Goal: Check status

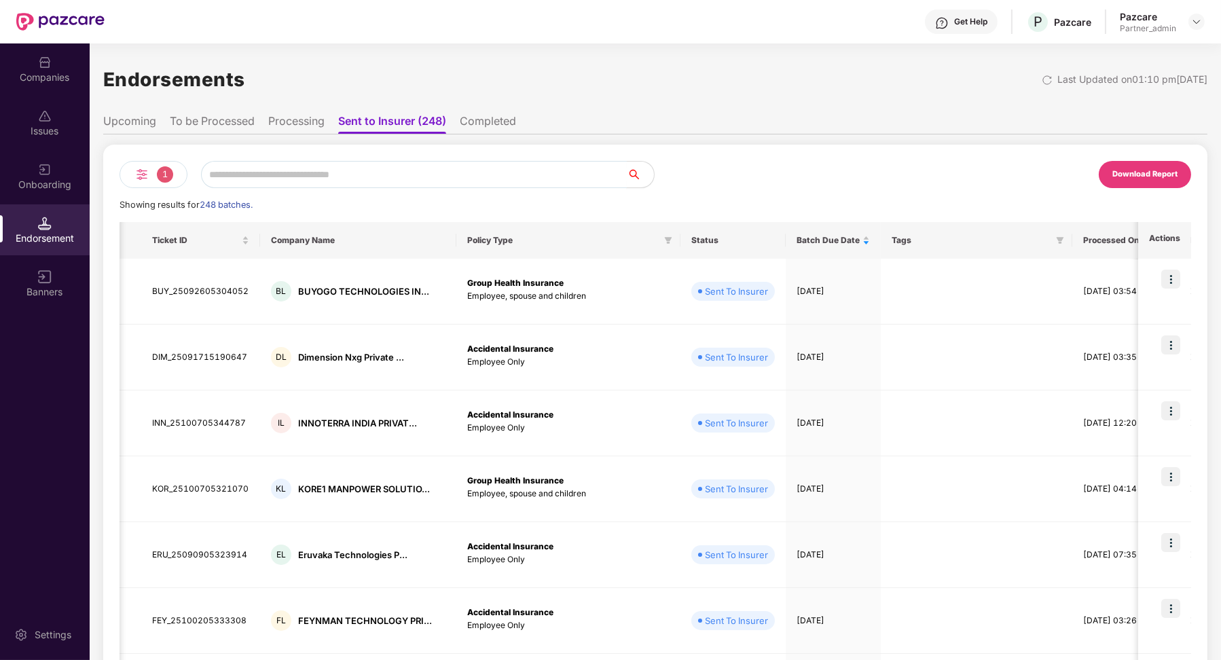
scroll to position [0, 1]
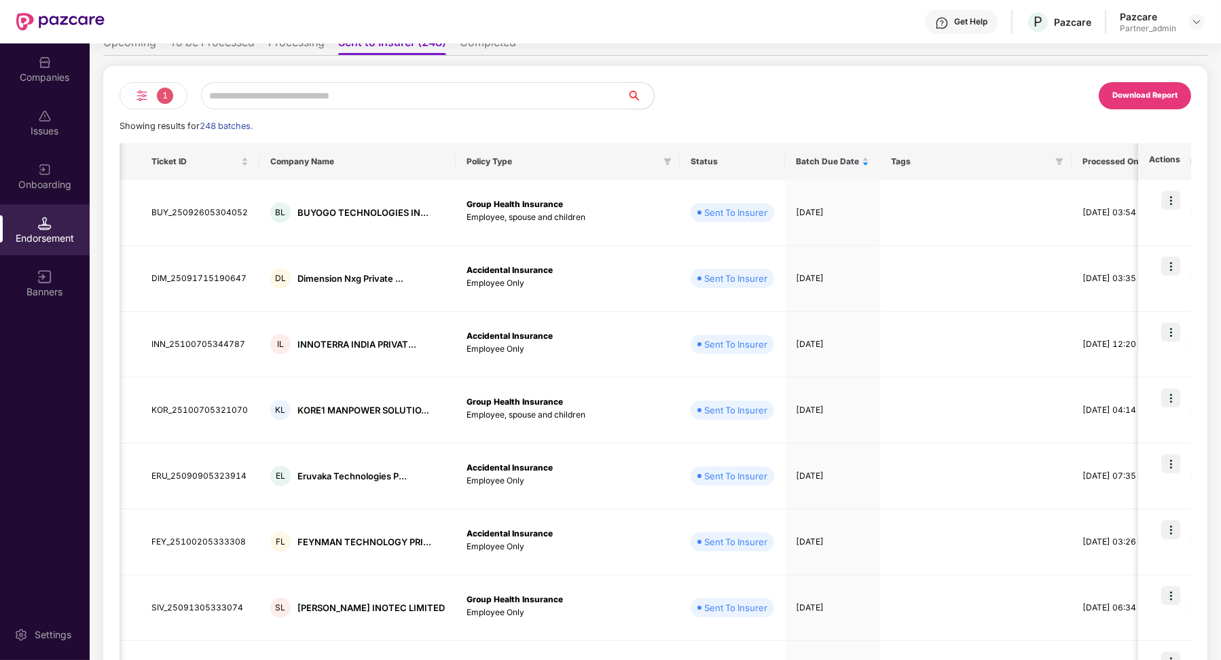
click at [247, 91] on input "text" at bounding box center [414, 95] width 426 height 27
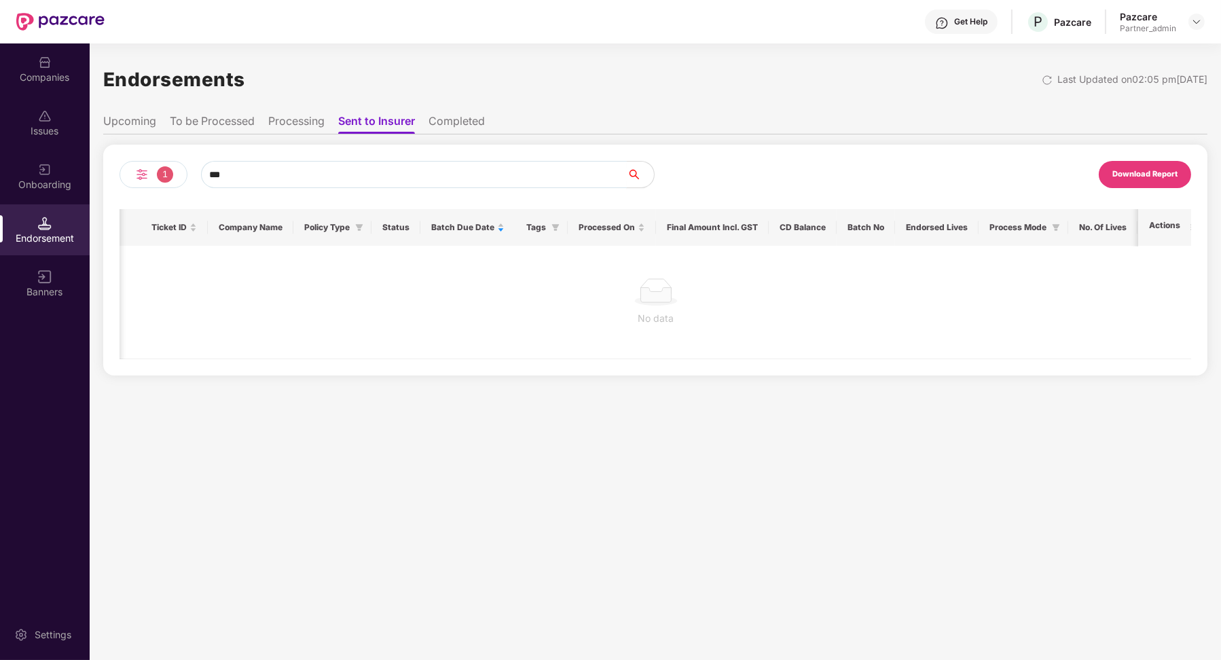
scroll to position [0, 0]
type input "***"
drag, startPoint x: 232, startPoint y: 174, endPoint x: 192, endPoint y: 174, distance: 39.4
click at [194, 174] on div "1 ***" at bounding box center [388, 174] width 536 height 27
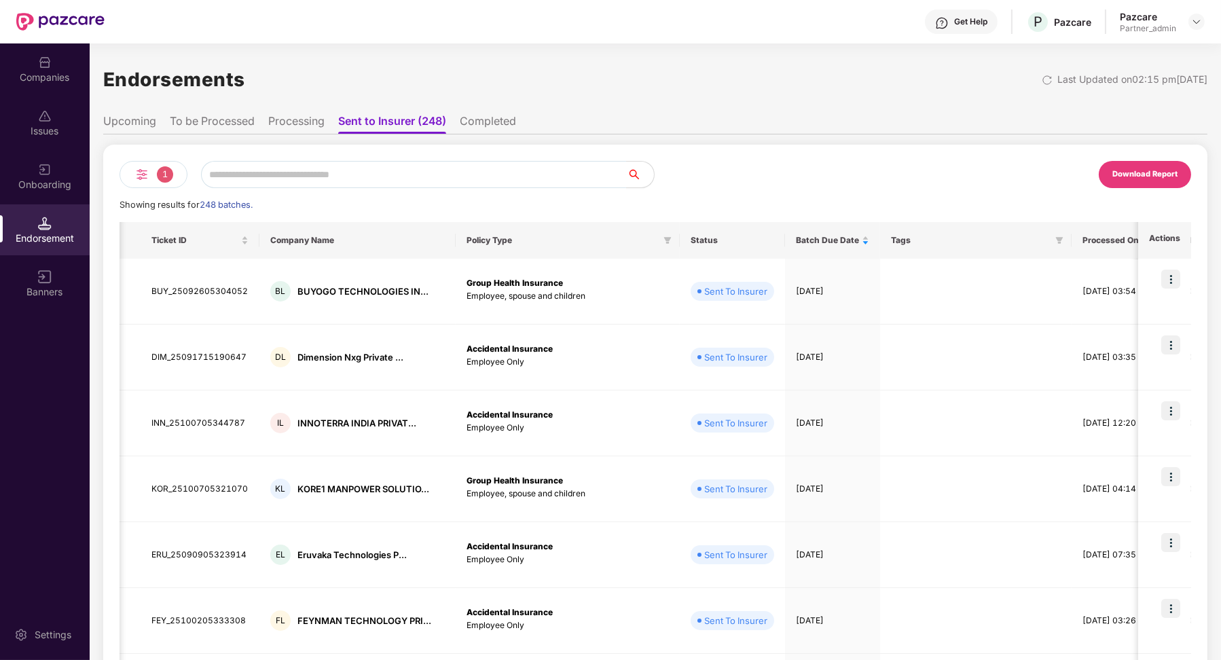
click at [151, 178] on div "1" at bounding box center [154, 174] width 68 height 27
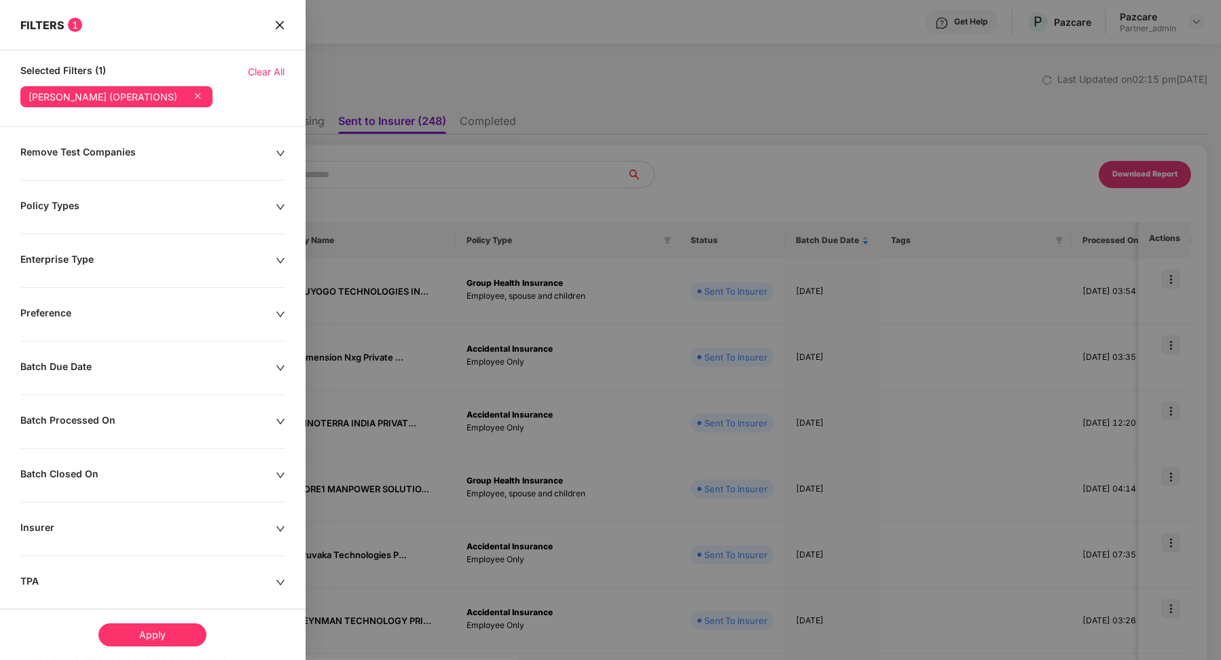
click at [204, 97] on icon at bounding box center [198, 96] width 14 height 14
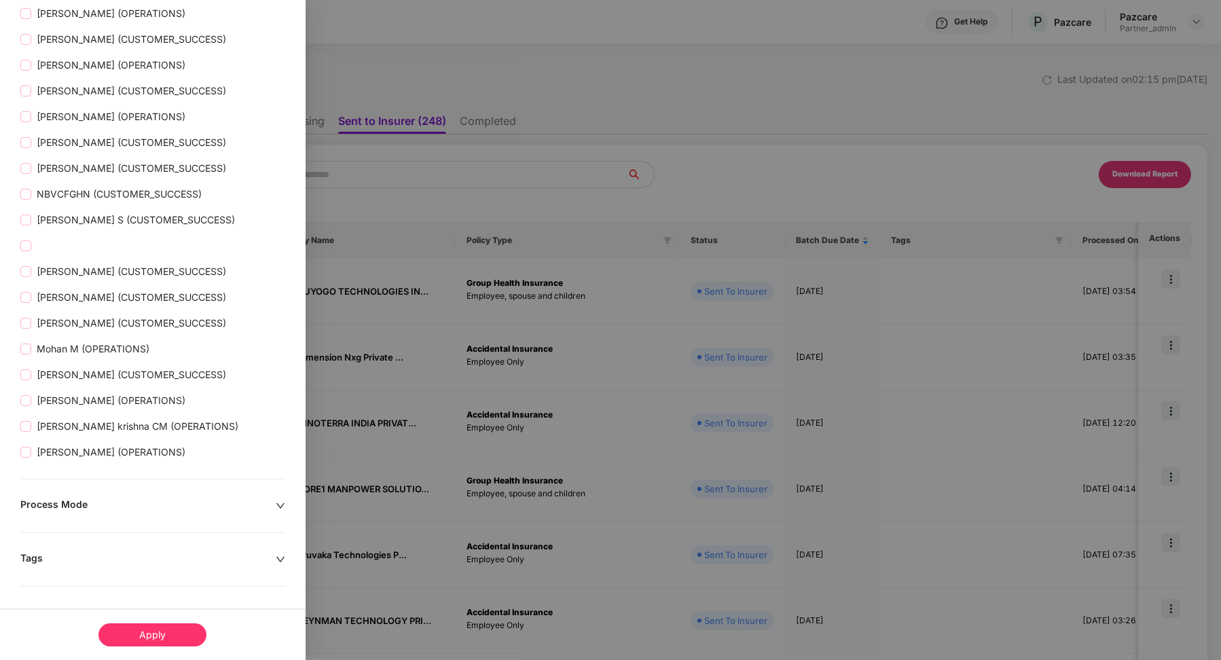
scroll to position [2465, 0]
click at [146, 626] on div "Apply" at bounding box center [152, 634] width 108 height 23
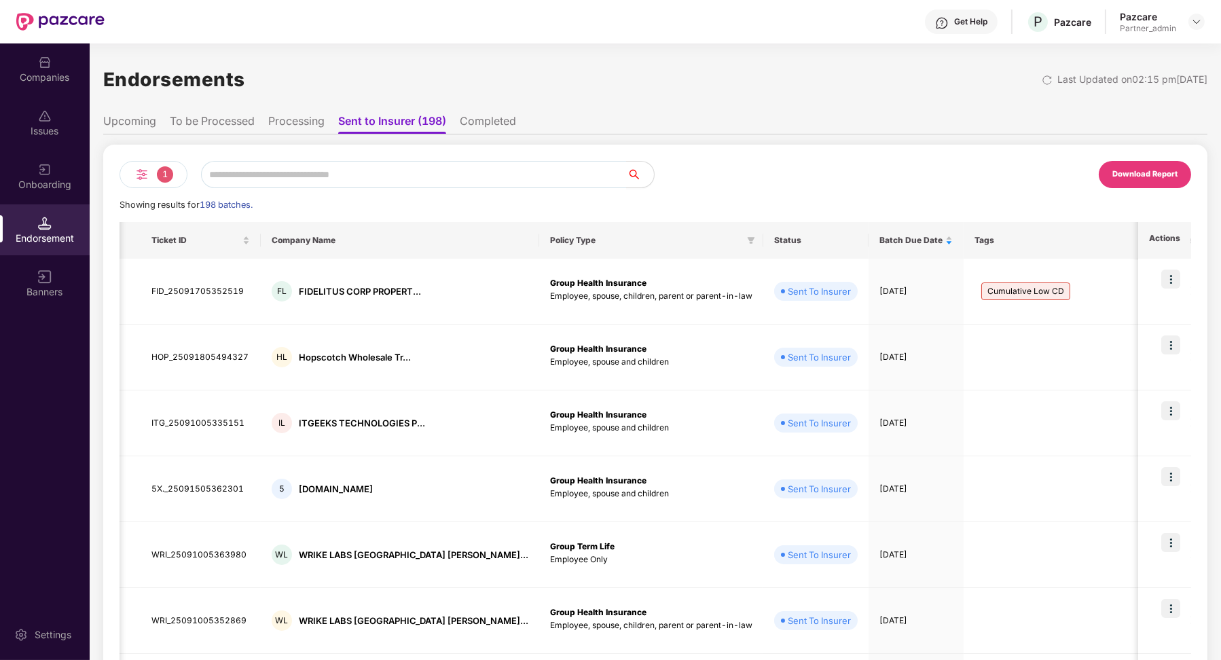
click at [243, 125] on li "To be Processed" at bounding box center [212, 124] width 85 height 20
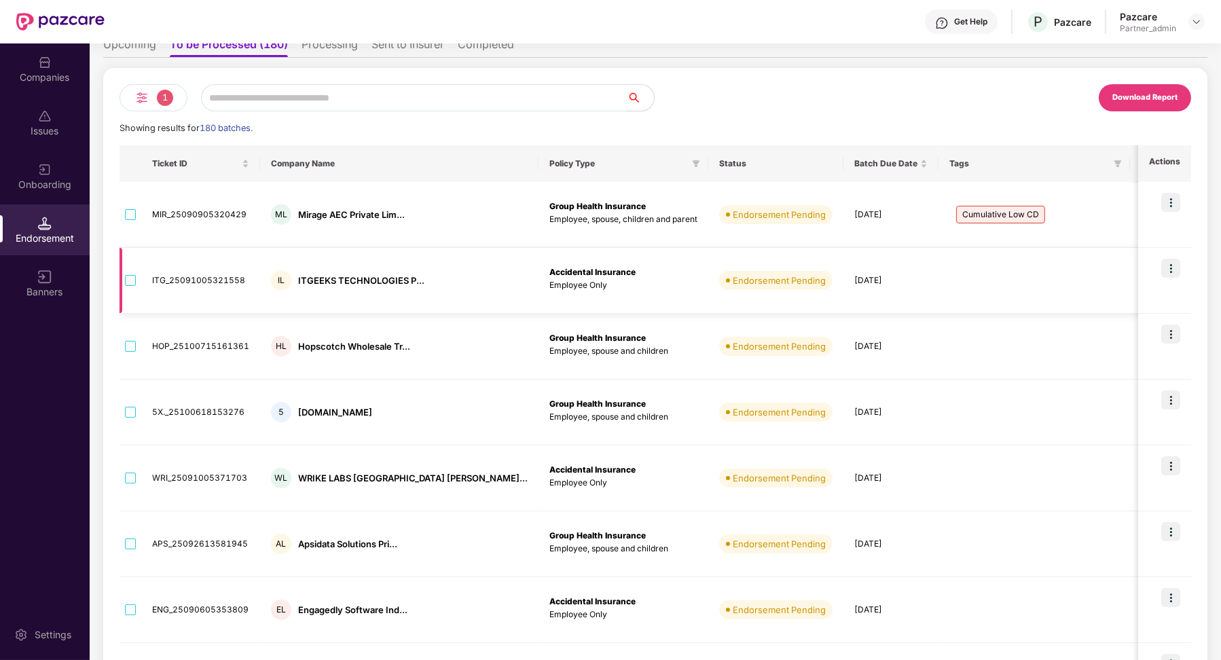
scroll to position [0, 0]
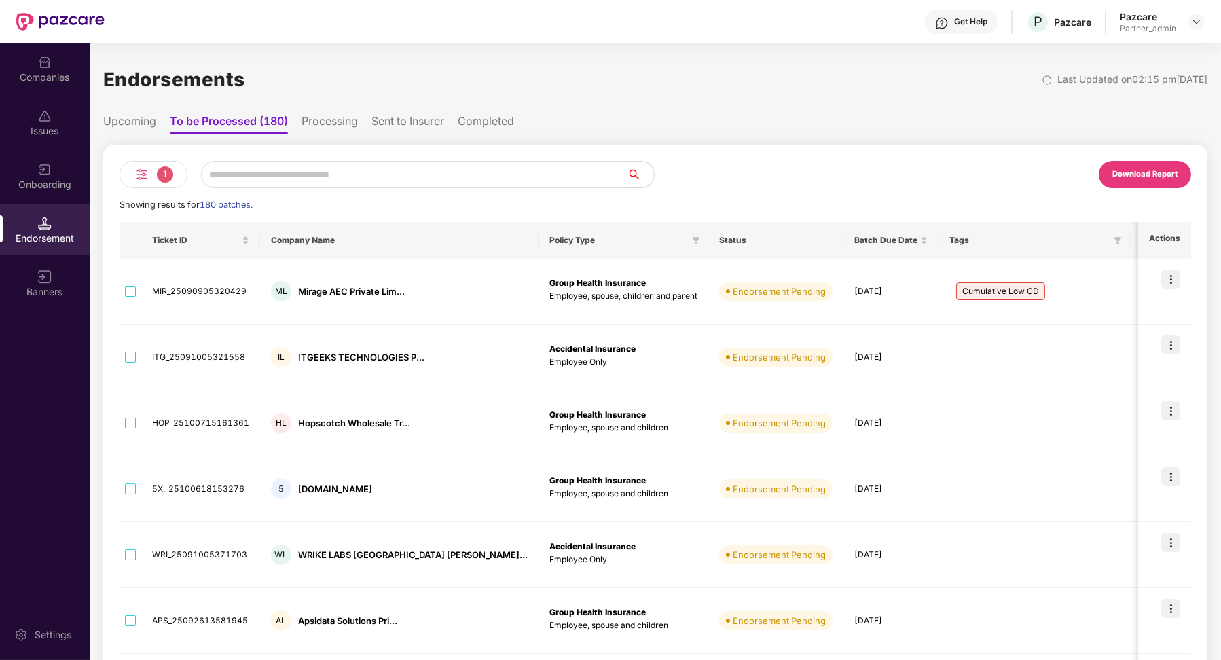
click at [490, 123] on li "Completed" at bounding box center [486, 124] width 56 height 20
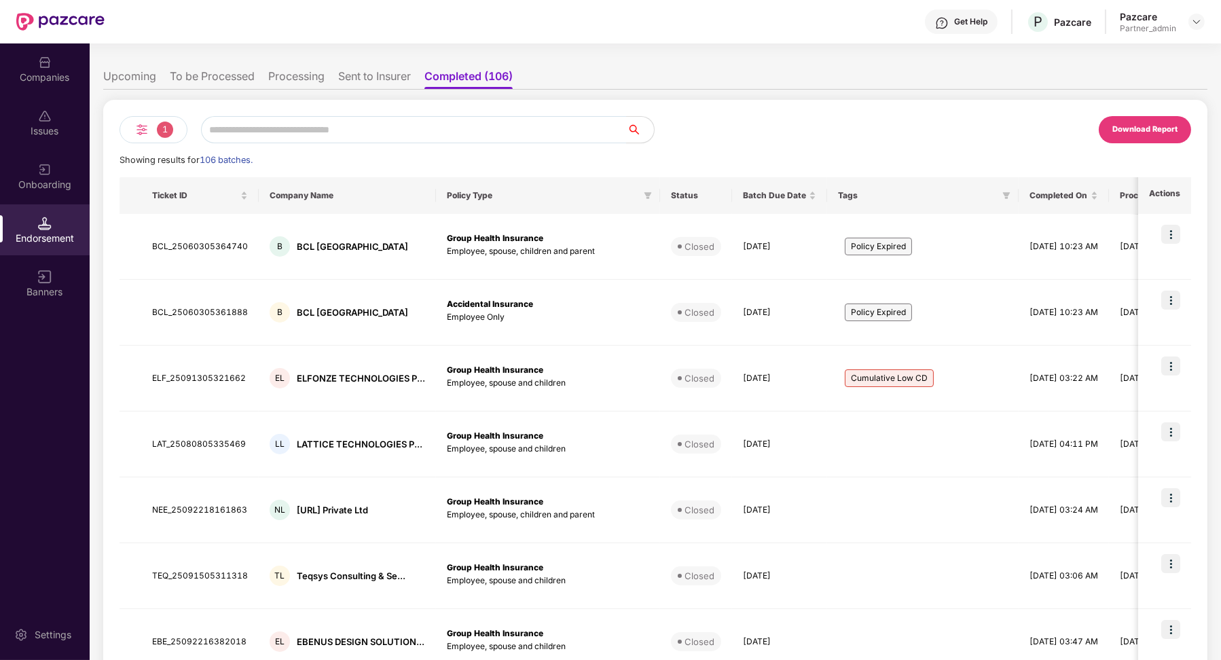
scroll to position [48, 0]
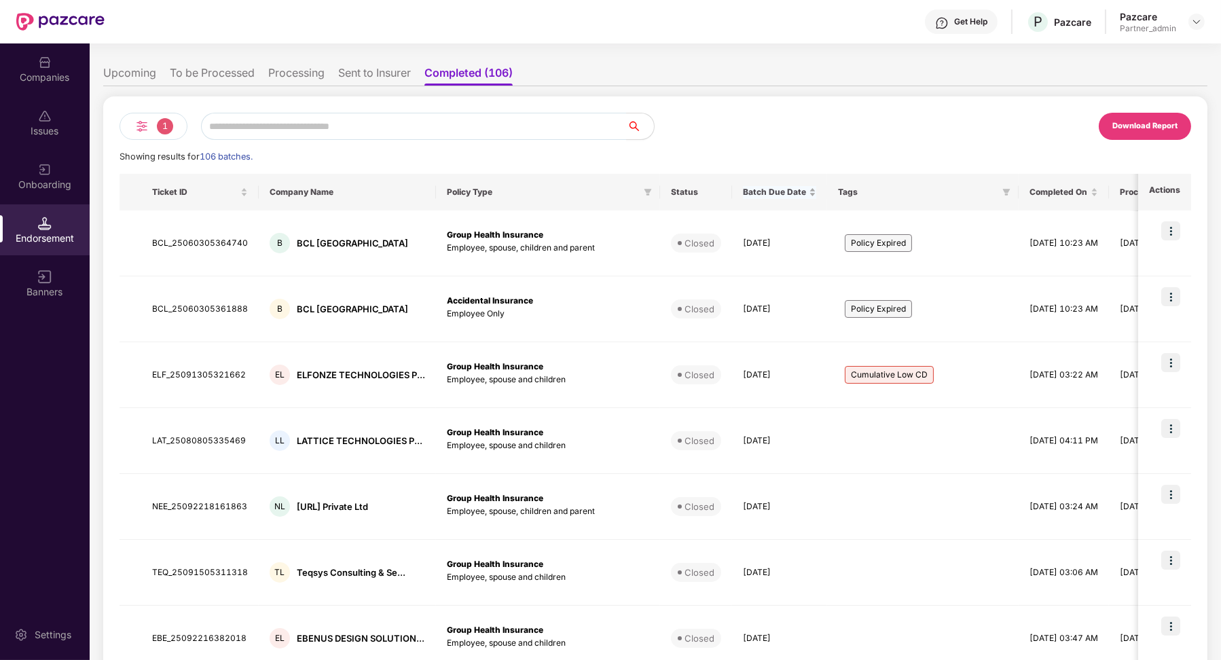
click at [798, 189] on span "Batch Due Date" at bounding box center [774, 192] width 63 height 11
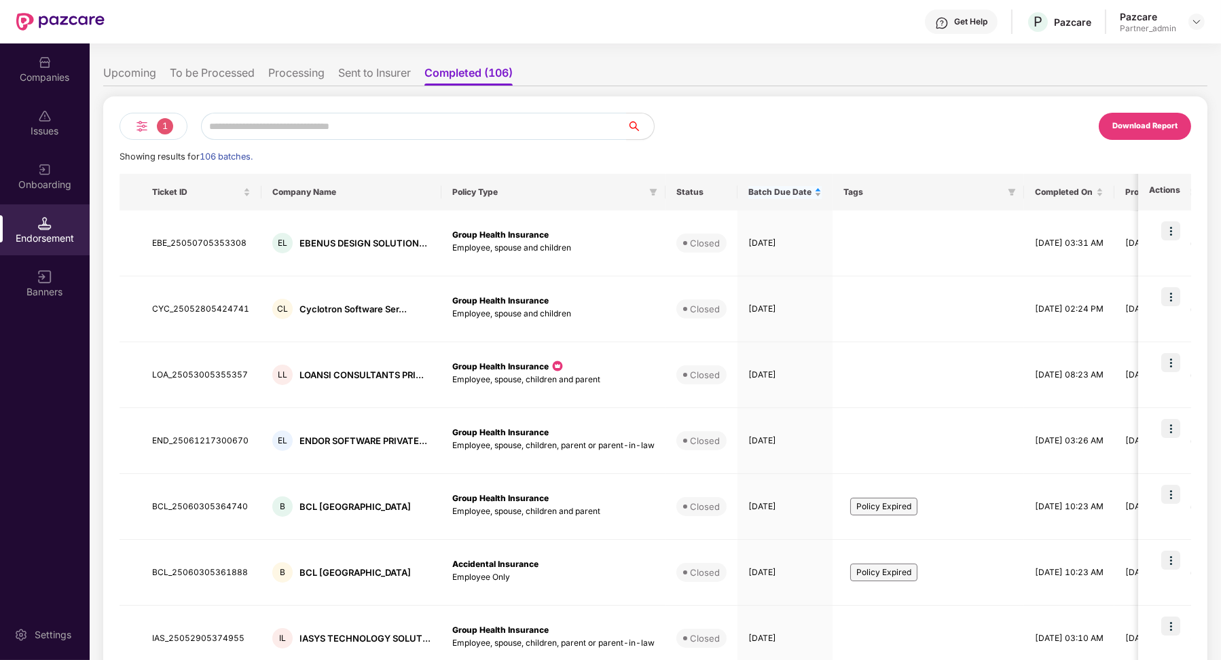
click at [805, 193] on span "Batch Due Date" at bounding box center [779, 192] width 63 height 11
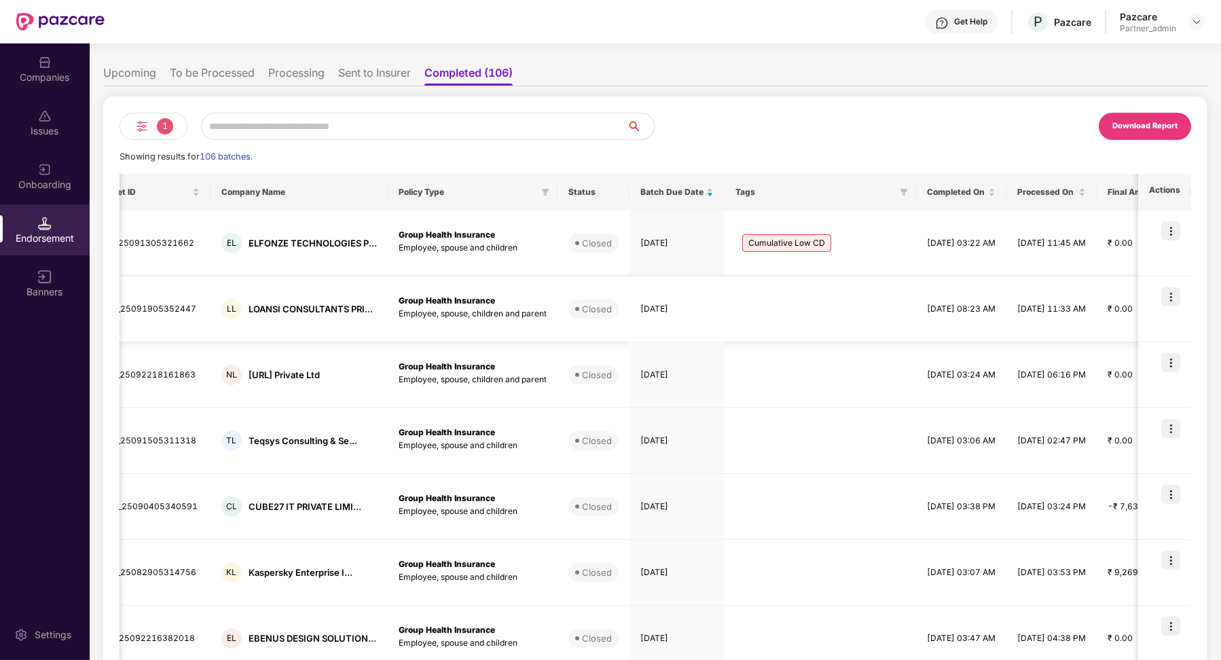
scroll to position [0, 129]
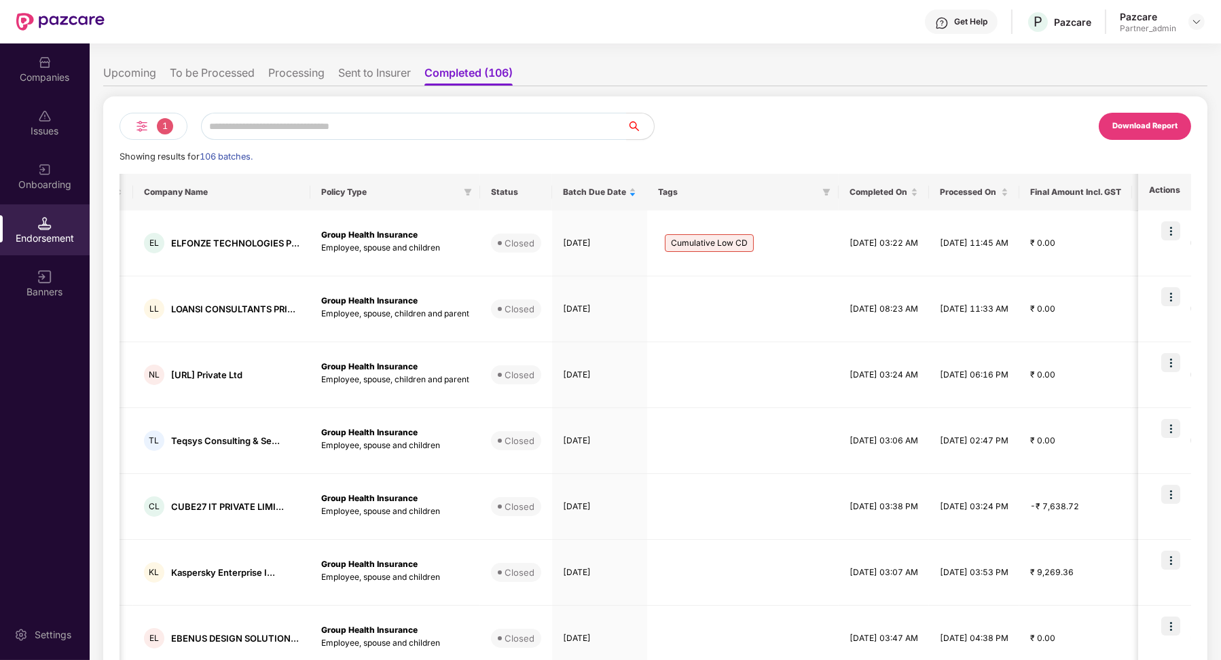
click at [234, 71] on li "To be Processed" at bounding box center [212, 76] width 85 height 20
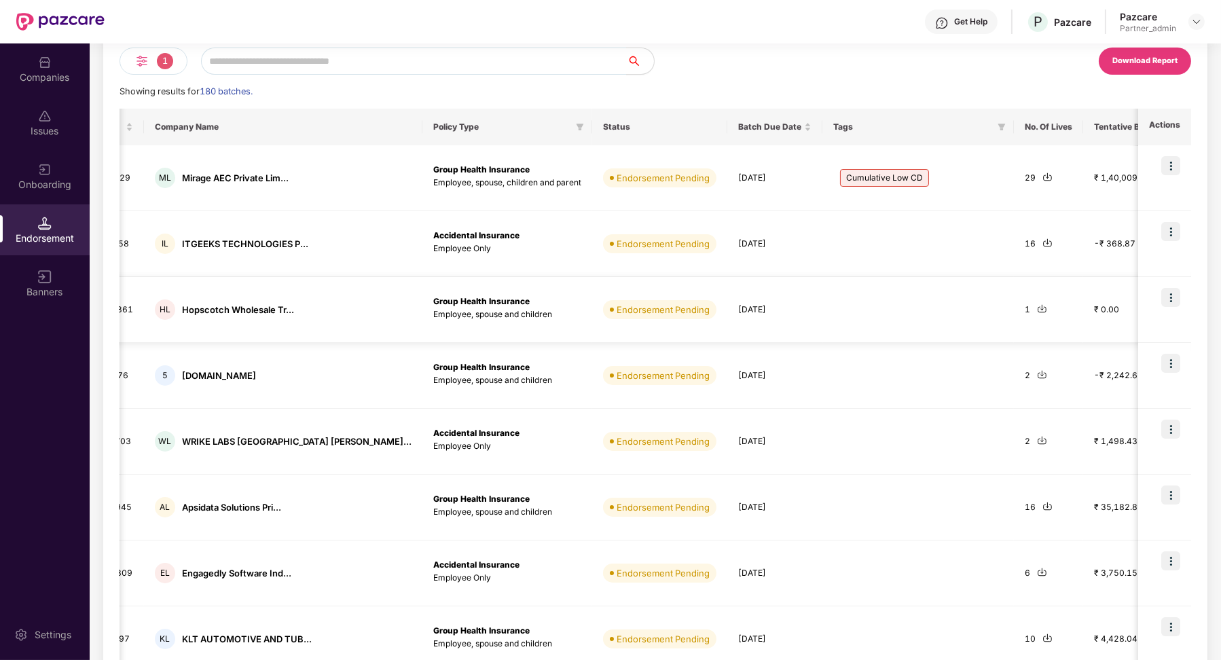
scroll to position [38, 0]
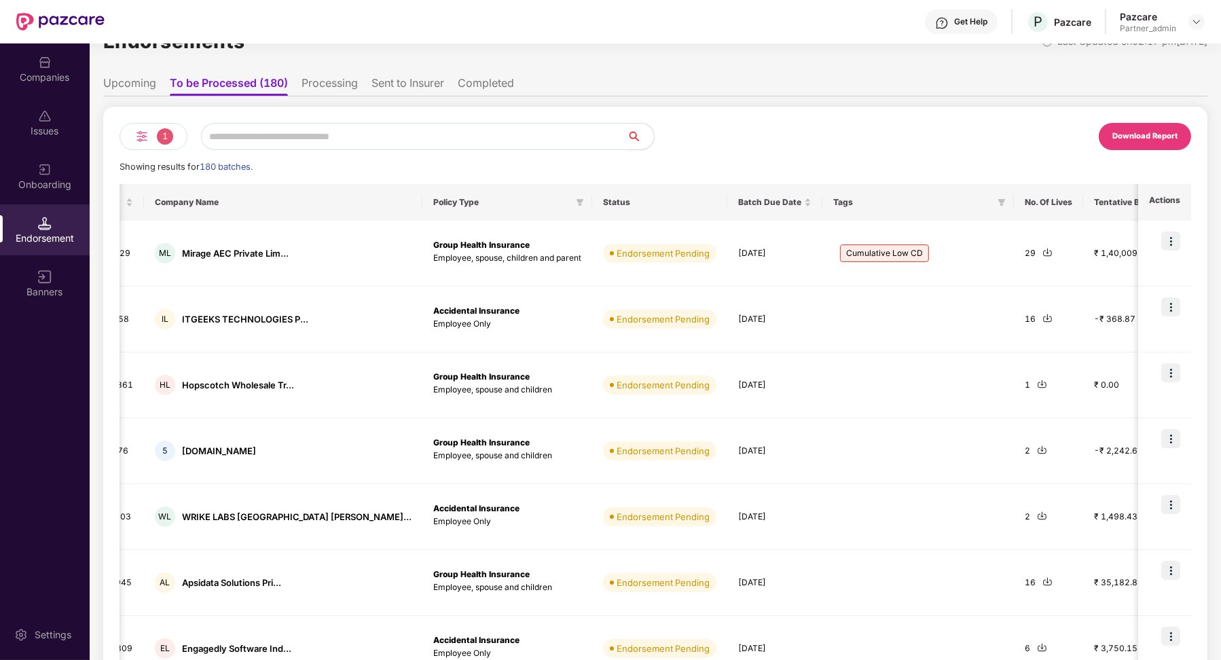
click at [400, 85] on li "Sent to Insurer" at bounding box center [407, 86] width 73 height 20
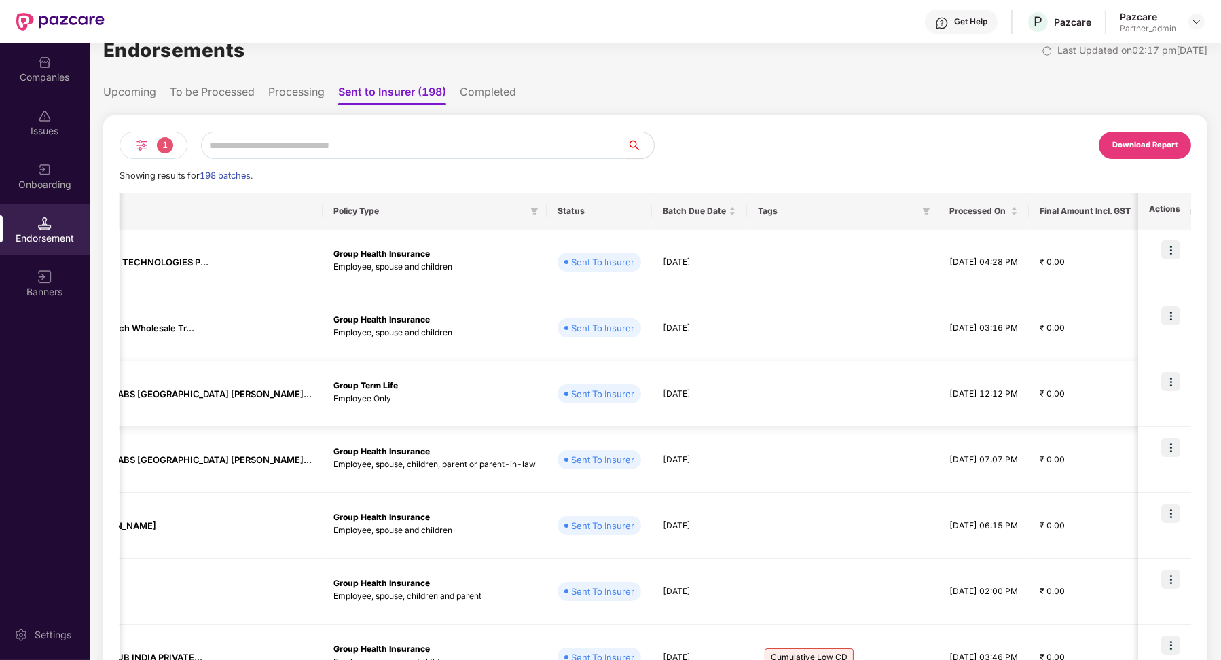
scroll to position [0, 188]
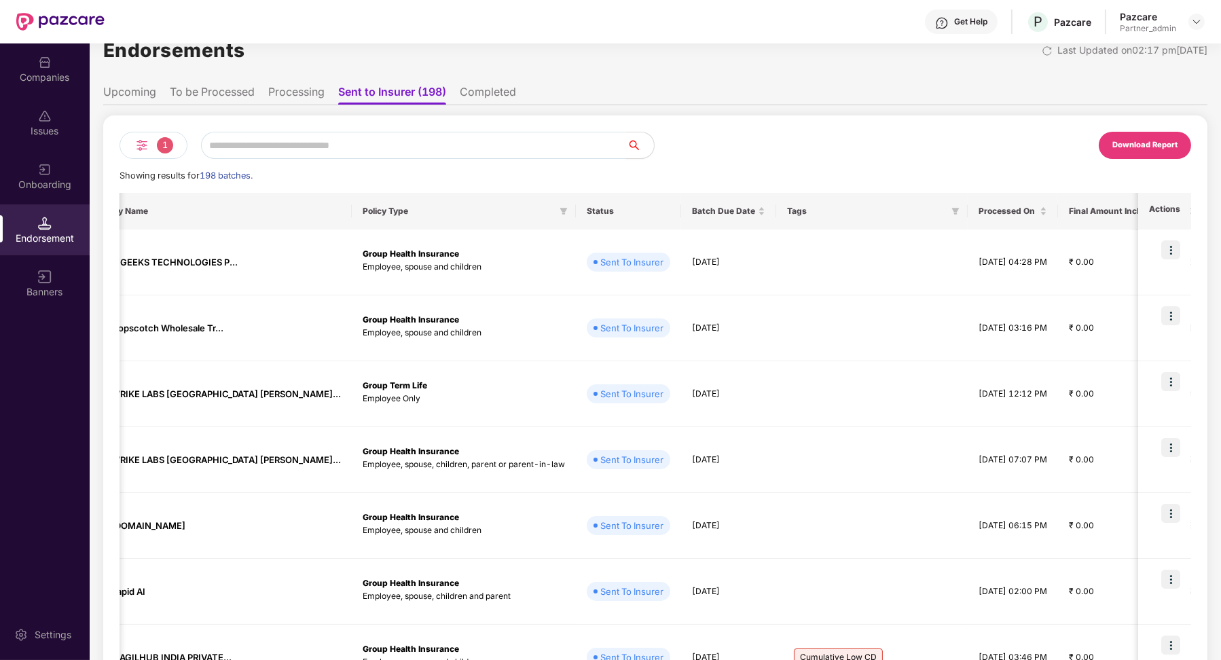
click at [507, 85] on li "Completed" at bounding box center [488, 95] width 56 height 20
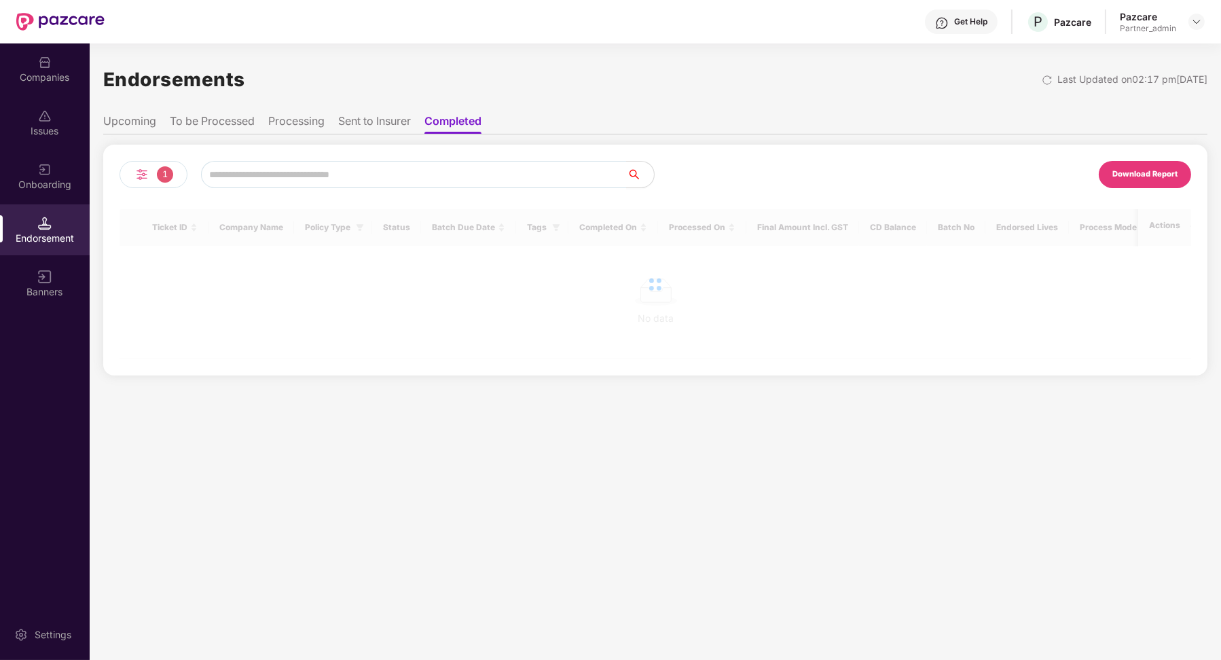
scroll to position [0, 0]
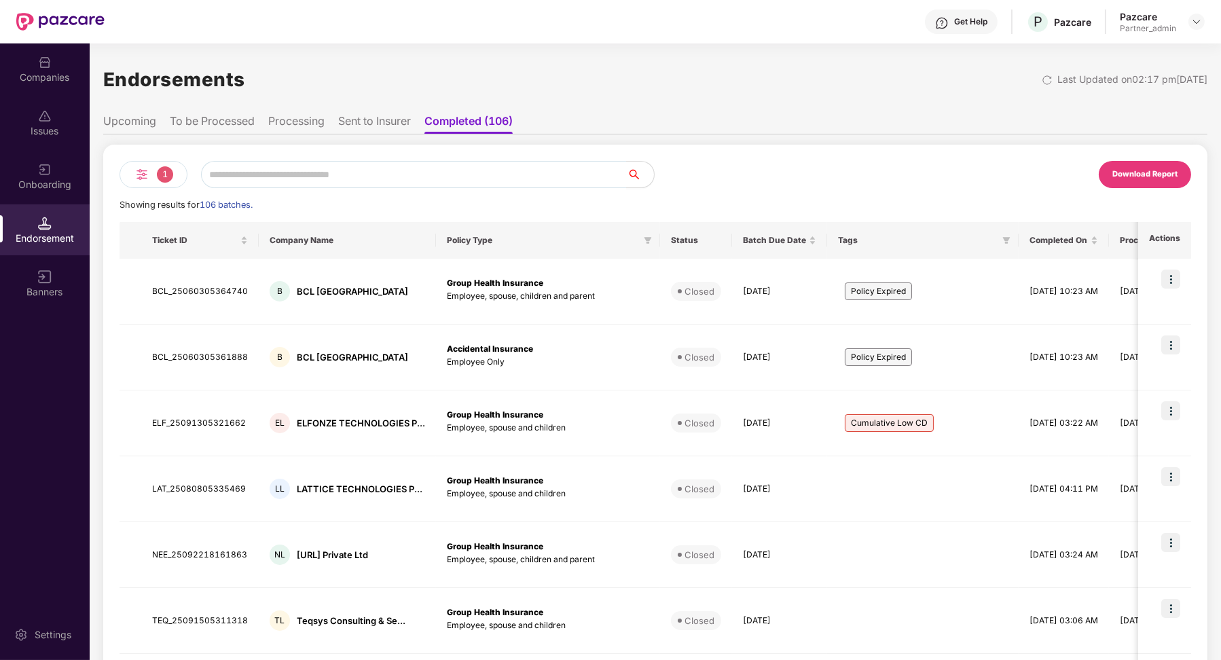
click at [354, 121] on li "Sent to Insurer" at bounding box center [374, 124] width 73 height 20
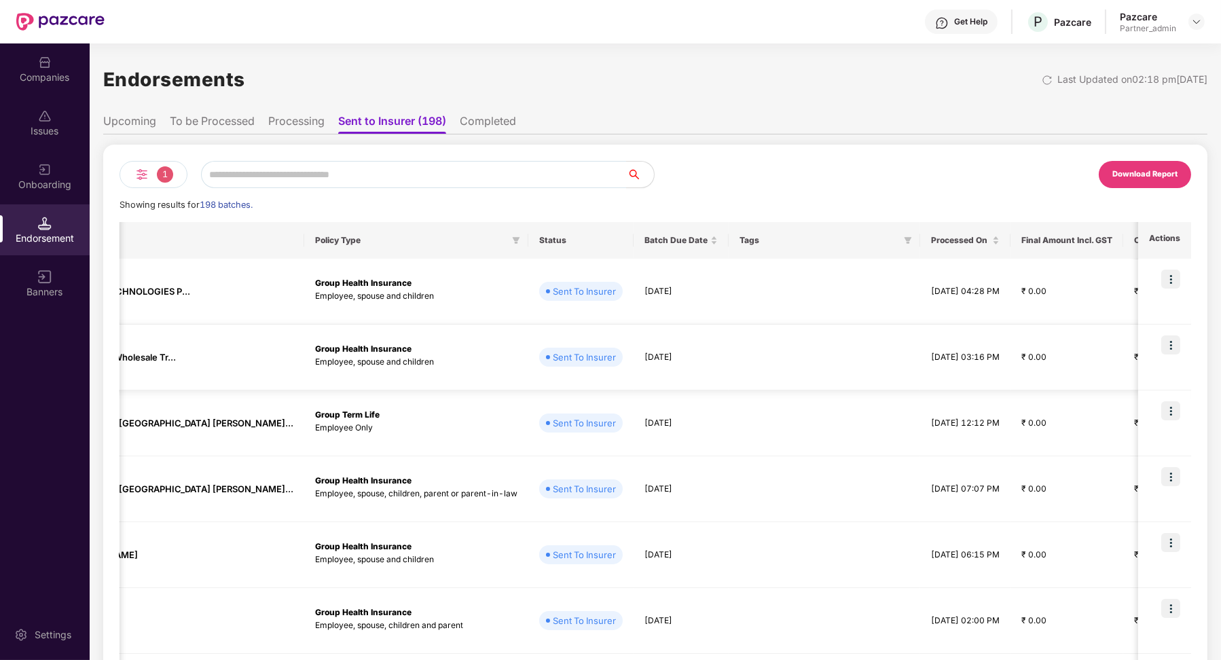
scroll to position [0, 272]
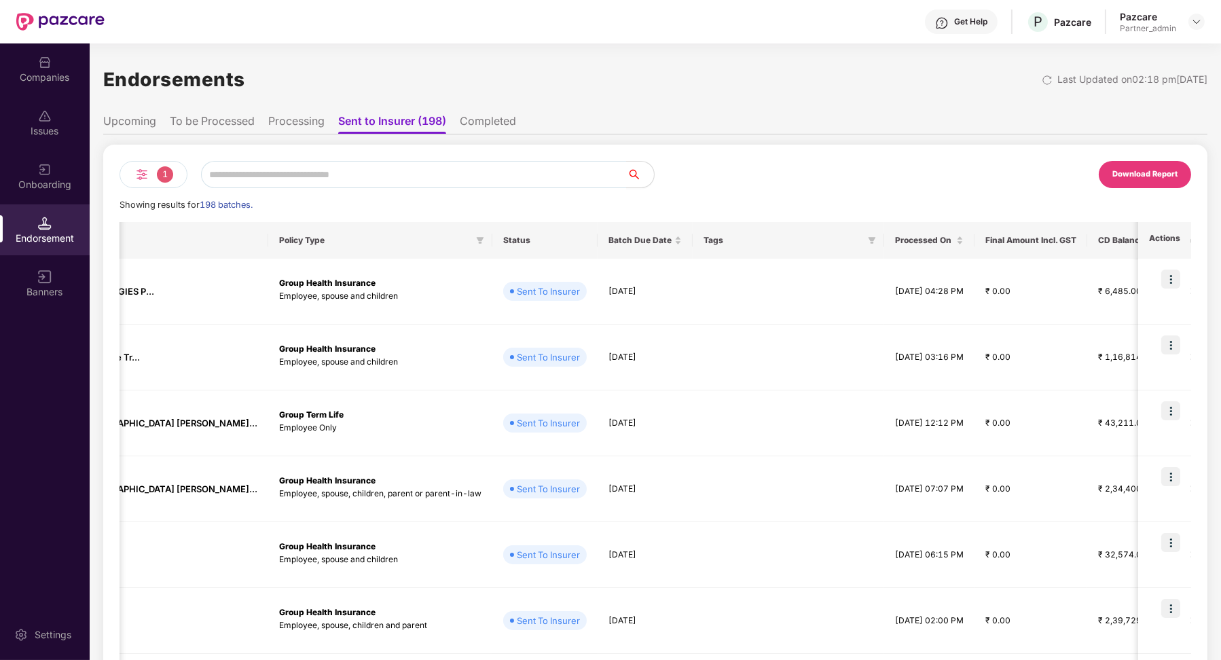
click at [477, 123] on li "Completed" at bounding box center [488, 124] width 56 height 20
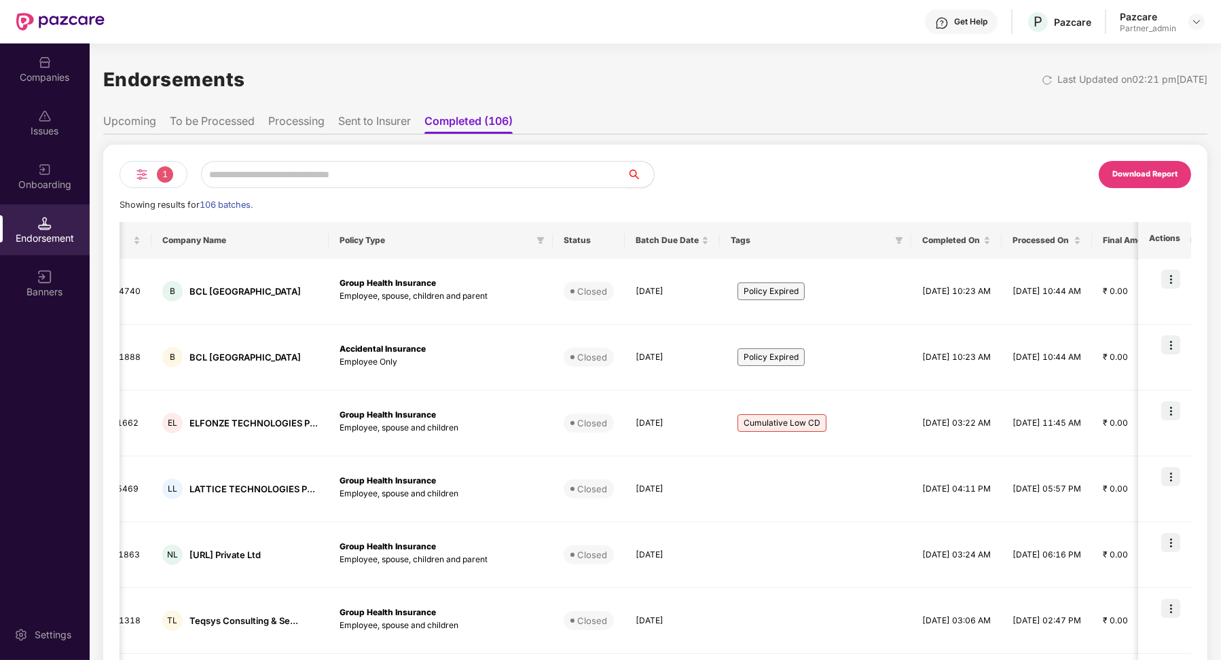
scroll to position [0, 177]
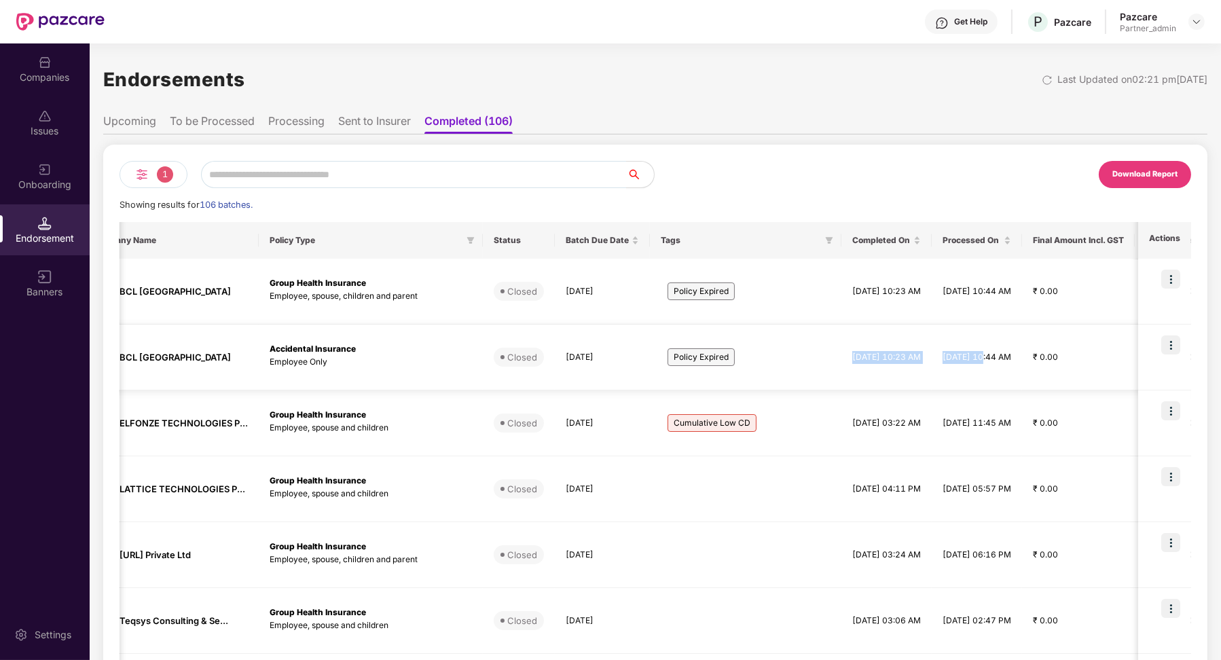
drag, startPoint x: 841, startPoint y: 358, endPoint x: 1027, endPoint y: 363, distance: 186.8
click at [1028, 363] on tr "BCL_25060305361888 B BCL [GEOGRAPHIC_DATA] Accidental Insurance Employee Only C…" at bounding box center [985, 358] width 2087 height 66
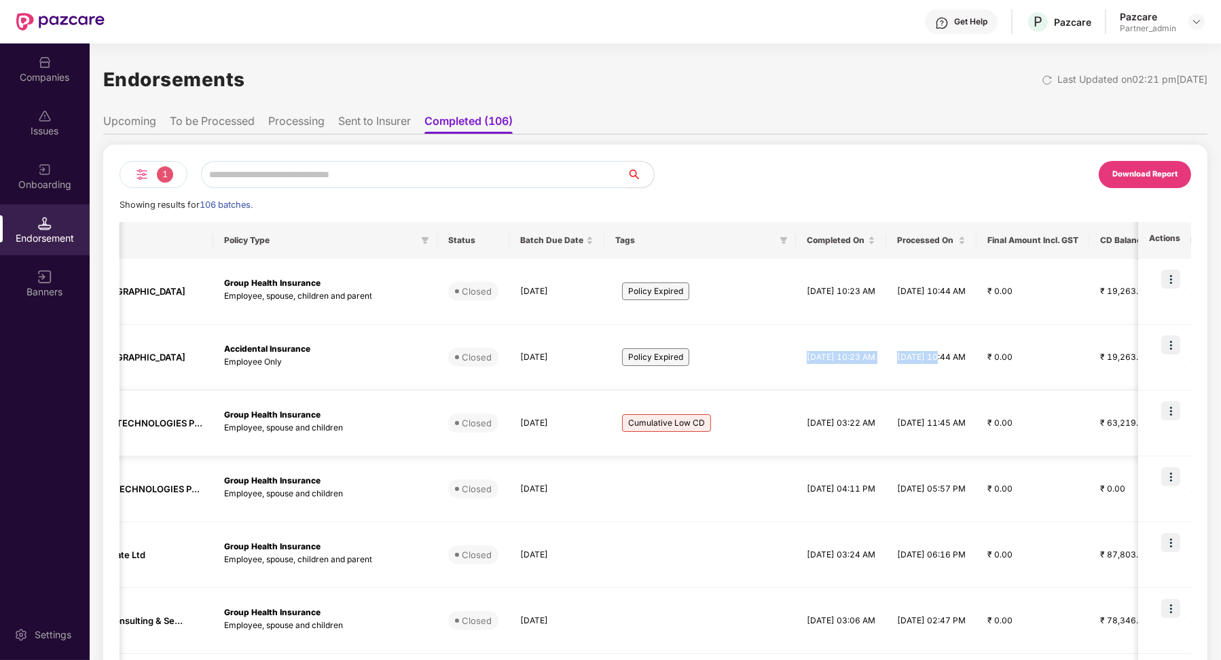
scroll to position [0, 228]
click at [881, 437] on td "[DATE] 03:22 AM" at bounding box center [835, 423] width 90 height 66
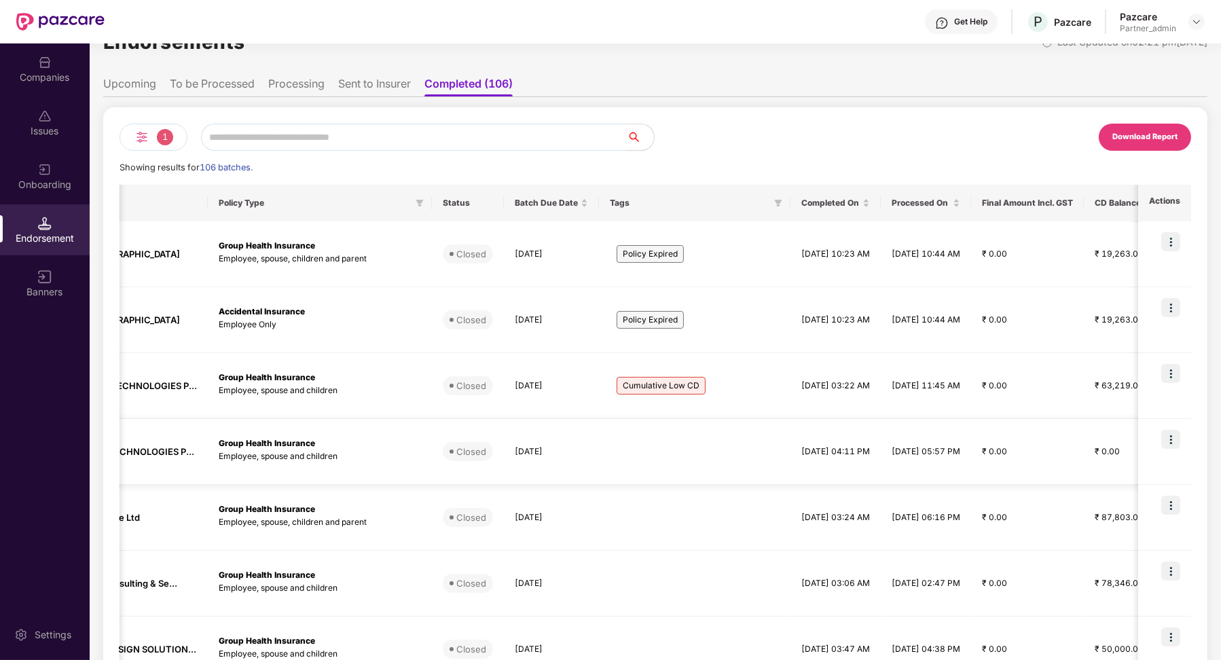
drag, startPoint x: 786, startPoint y: 450, endPoint x: 1014, endPoint y: 447, distance: 228.2
click at [1014, 447] on tr "LAT_25080805335469 LL LATTICE TECHNOLOGIES P... Group Health Insurance Employee…" at bounding box center [934, 452] width 2087 height 66
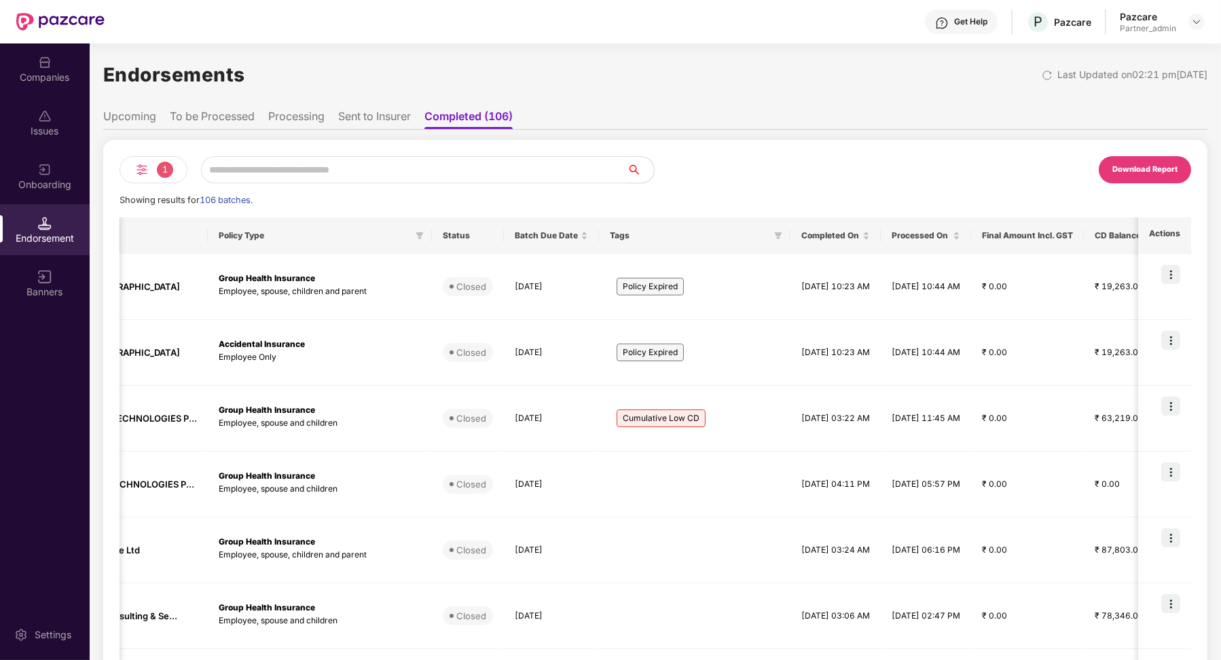
click at [163, 164] on span "1" at bounding box center [165, 170] width 16 height 16
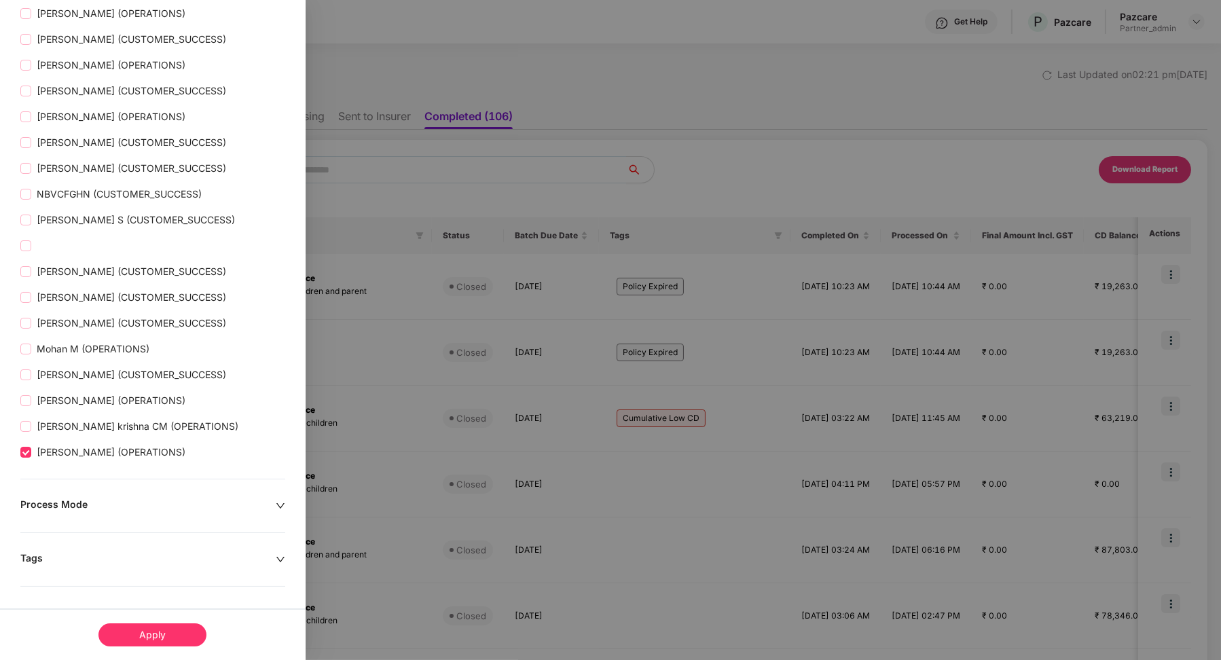
scroll to position [2465, 0]
click at [119, 625] on div "Apply" at bounding box center [152, 634] width 108 height 23
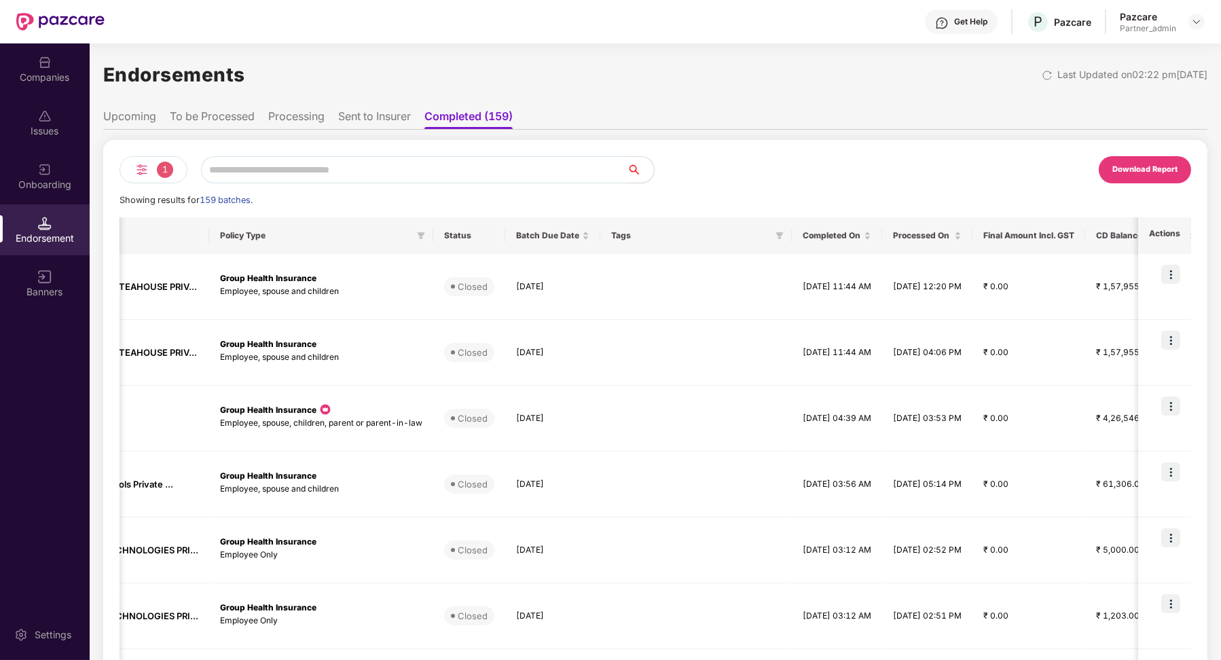
click at [379, 116] on li "Sent to Insurer" at bounding box center [374, 119] width 73 height 20
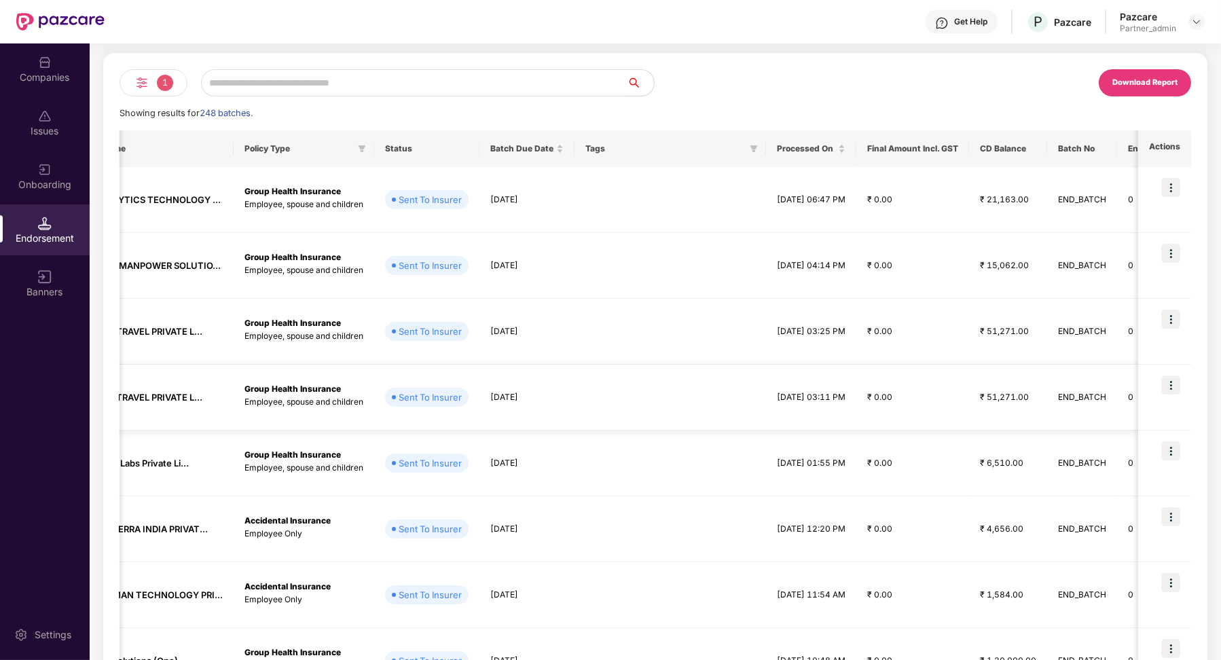
scroll to position [0, 0]
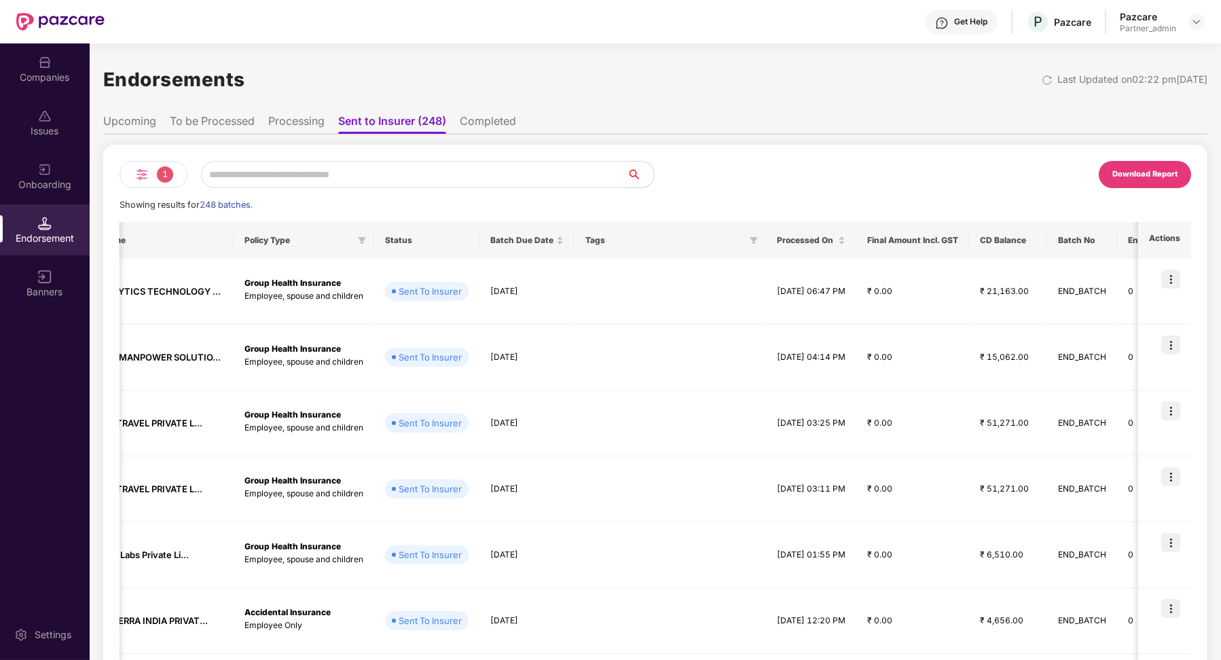
click at [479, 136] on div "1 Download Report Showing results for 248 batches. Ticket ID Company Name Polic…" at bounding box center [655, 558] width 1104 height 848
click at [480, 128] on li "Completed" at bounding box center [488, 124] width 56 height 20
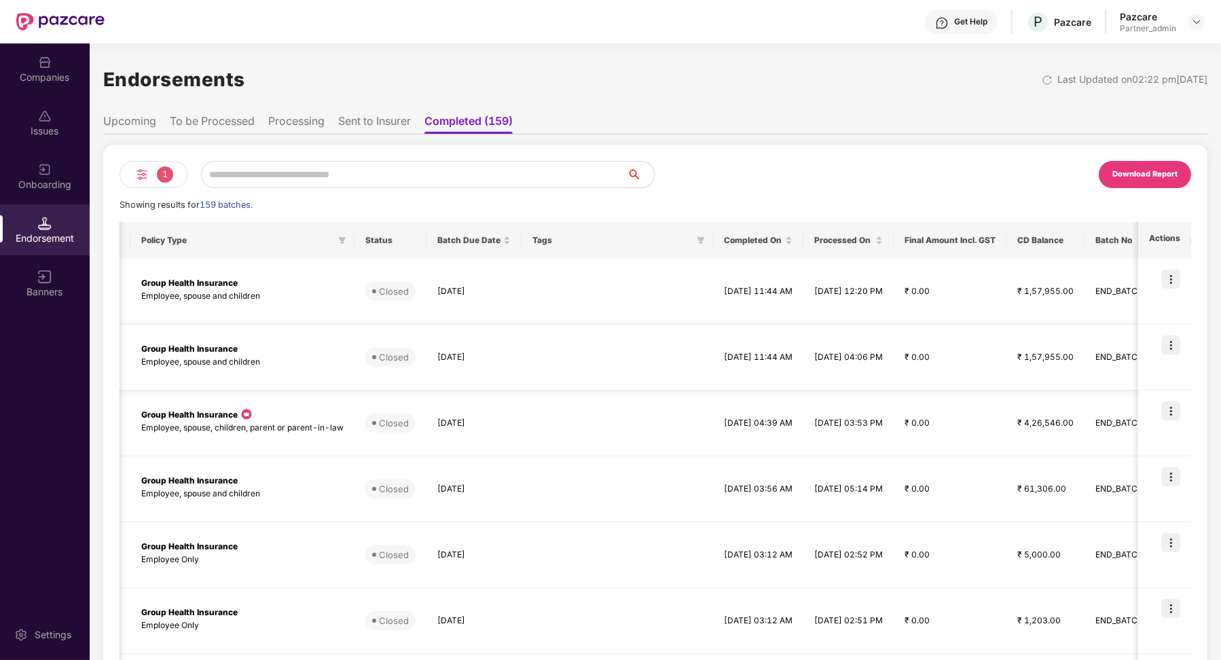
scroll to position [0, 374]
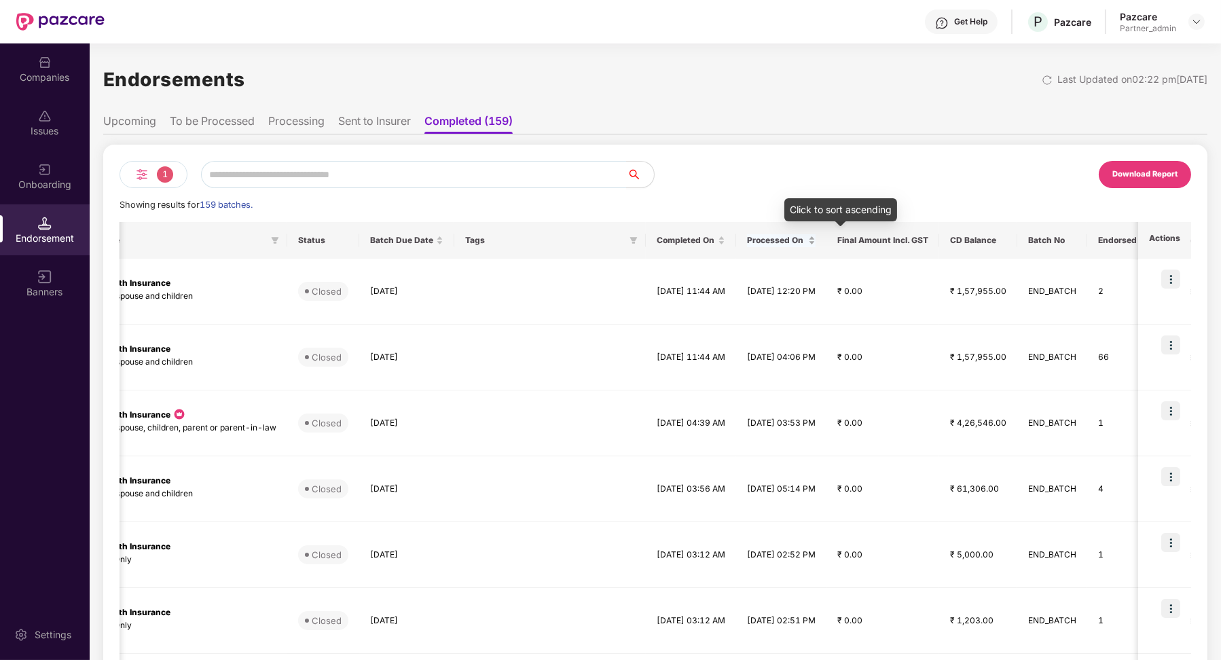
click at [815, 236] on div "Processed On" at bounding box center [781, 240] width 69 height 13
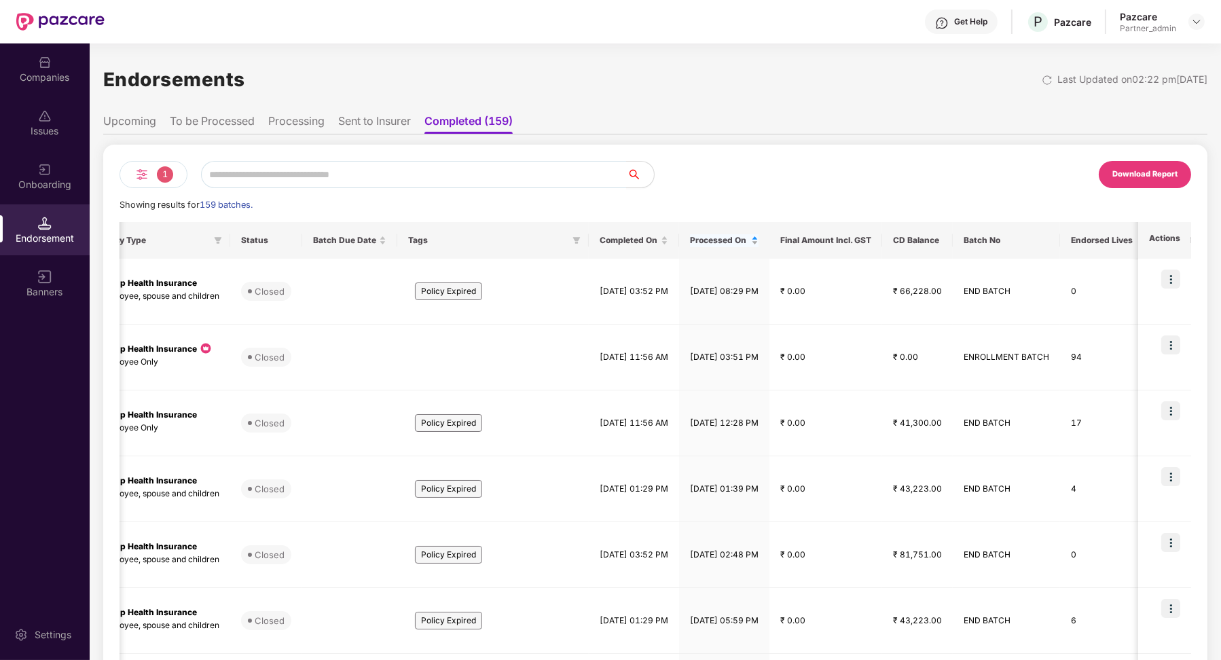
click at [758, 247] on div "Processed On" at bounding box center [724, 240] width 69 height 13
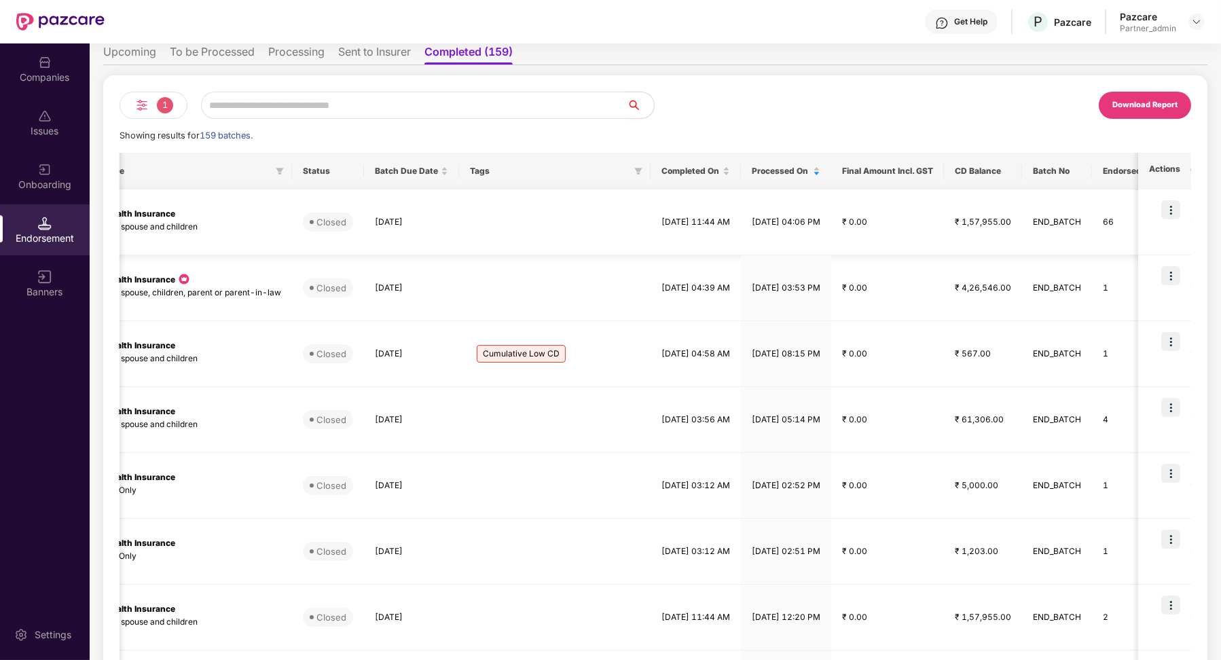
scroll to position [0, 0]
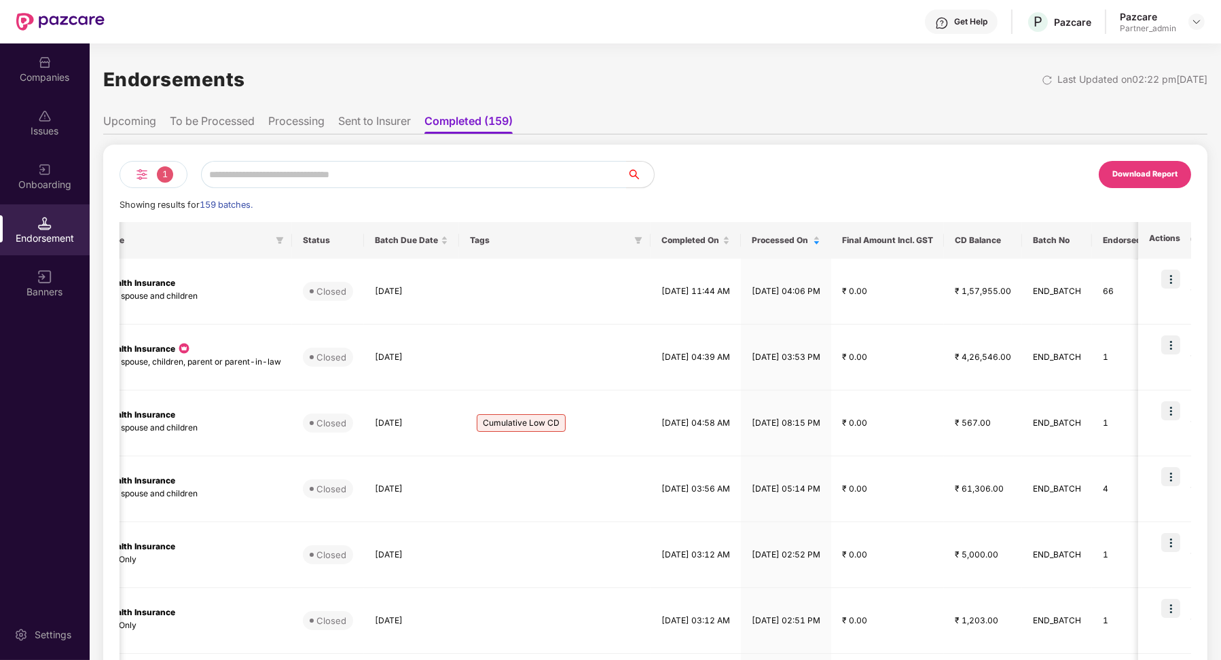
click at [237, 124] on li "To be Processed" at bounding box center [212, 124] width 85 height 20
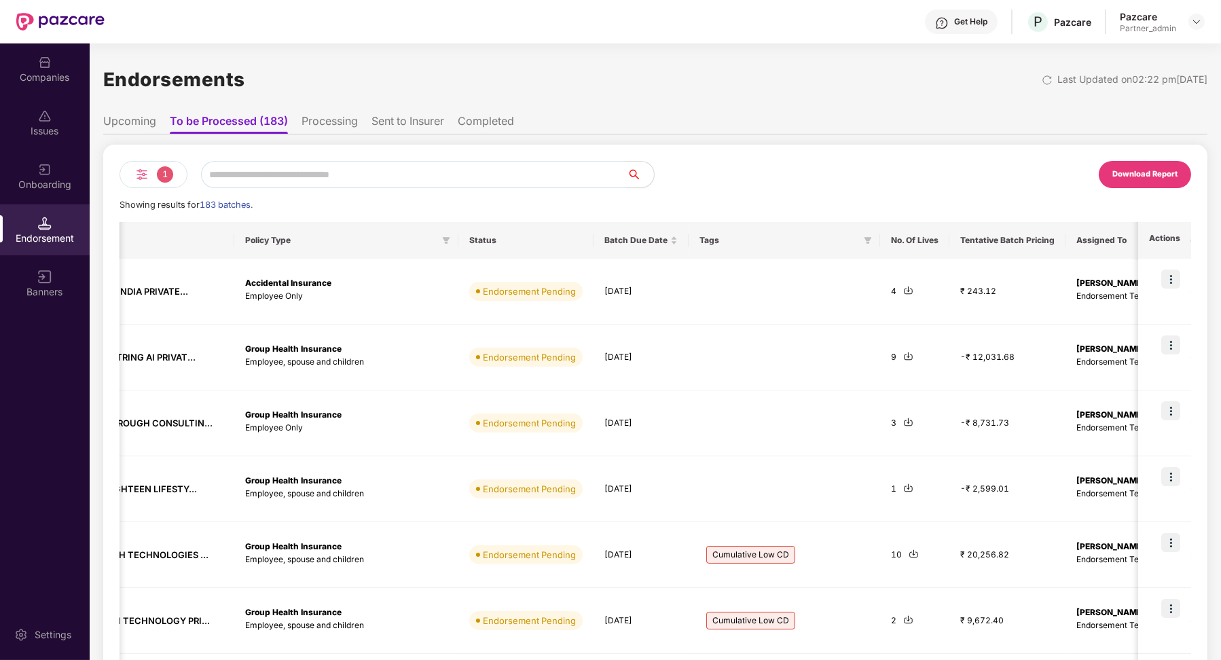
scroll to position [0, 268]
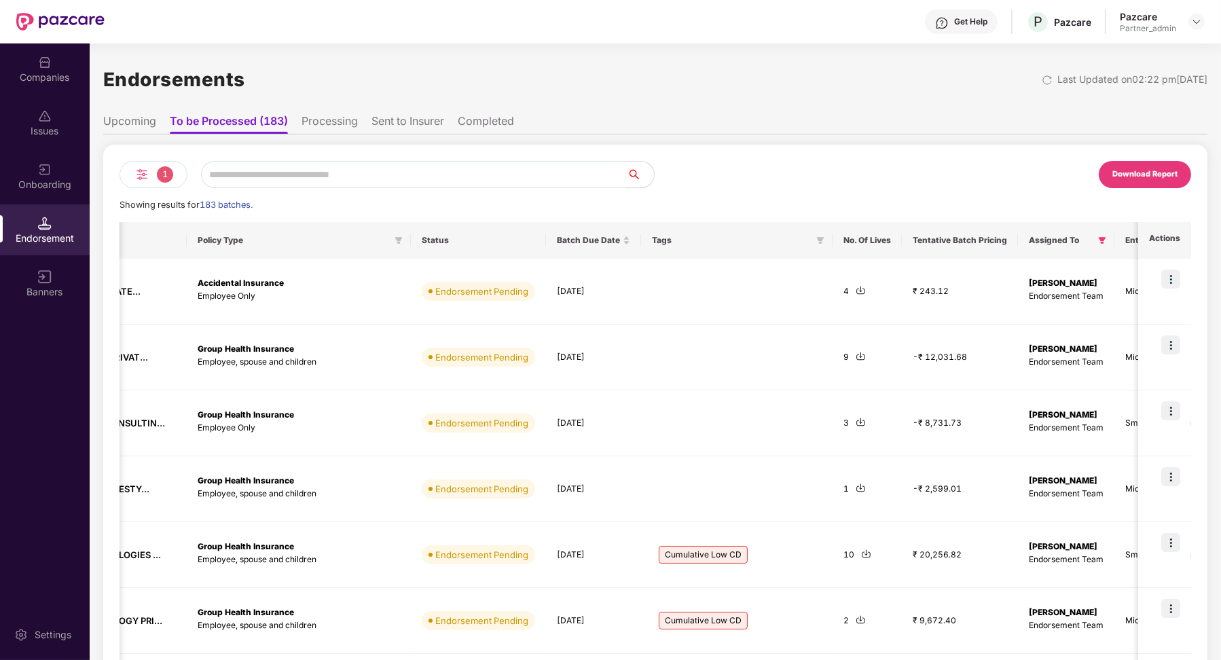
click at [408, 127] on li "Sent to Insurer" at bounding box center [407, 124] width 73 height 20
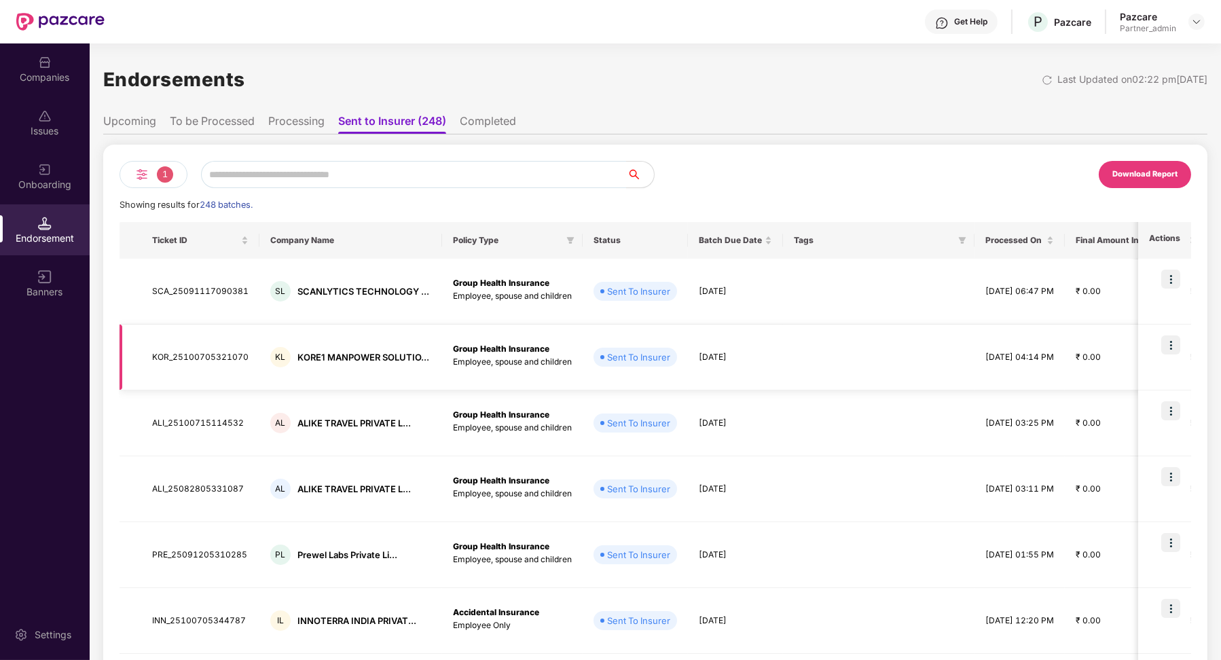
scroll to position [29, 0]
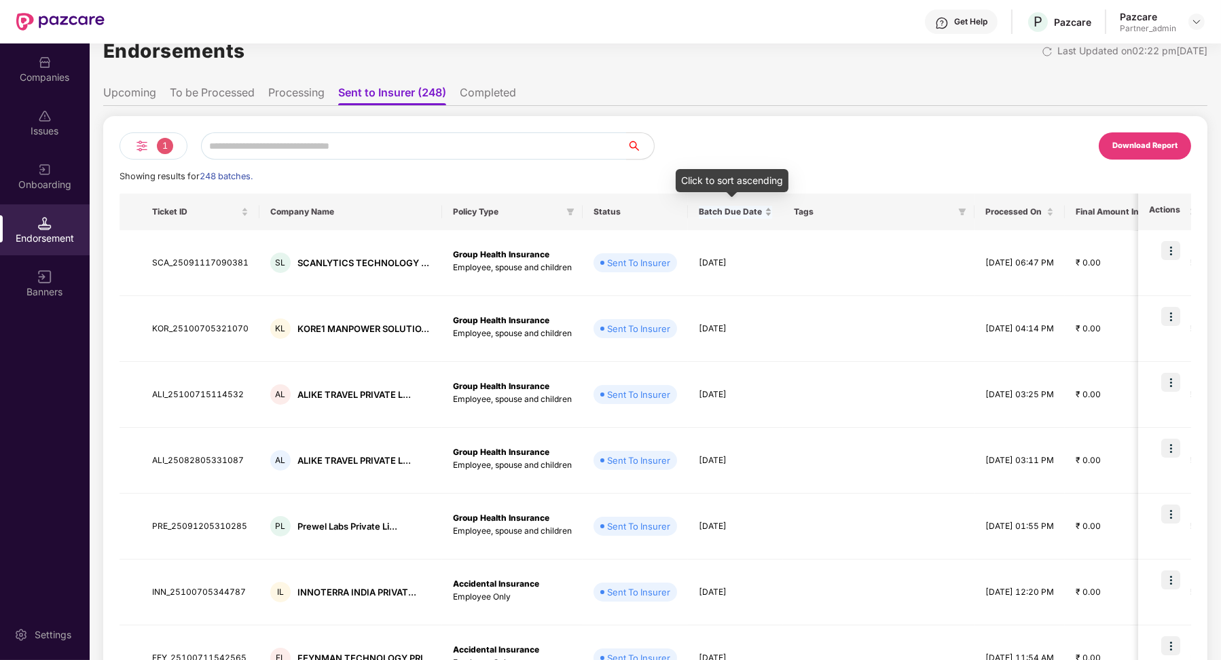
click at [760, 215] on div "Batch Due Date" at bounding box center [735, 212] width 73 height 13
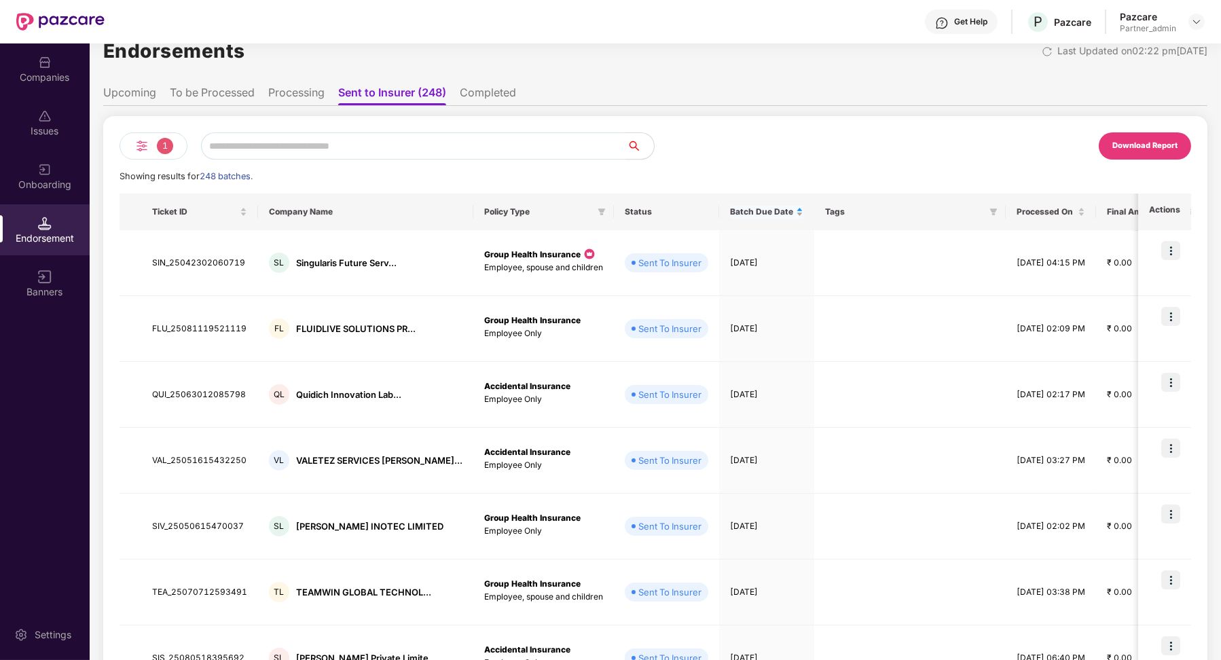
click at [765, 217] on div "Batch Due Date" at bounding box center [766, 212] width 73 height 13
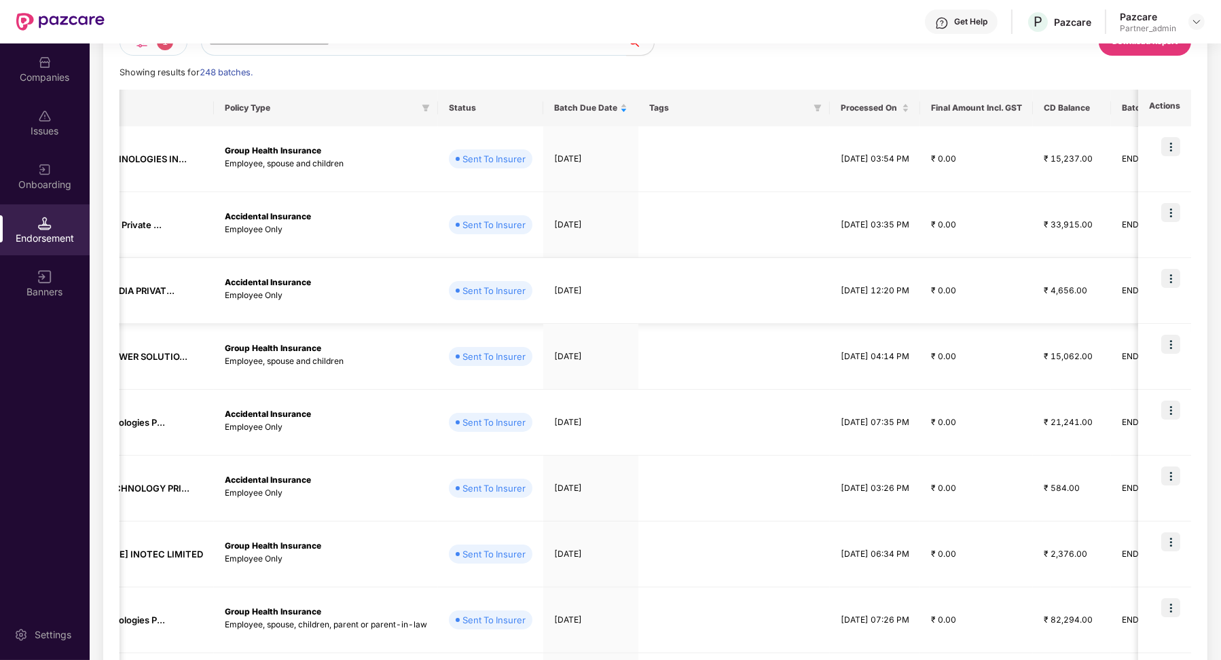
scroll to position [50, 0]
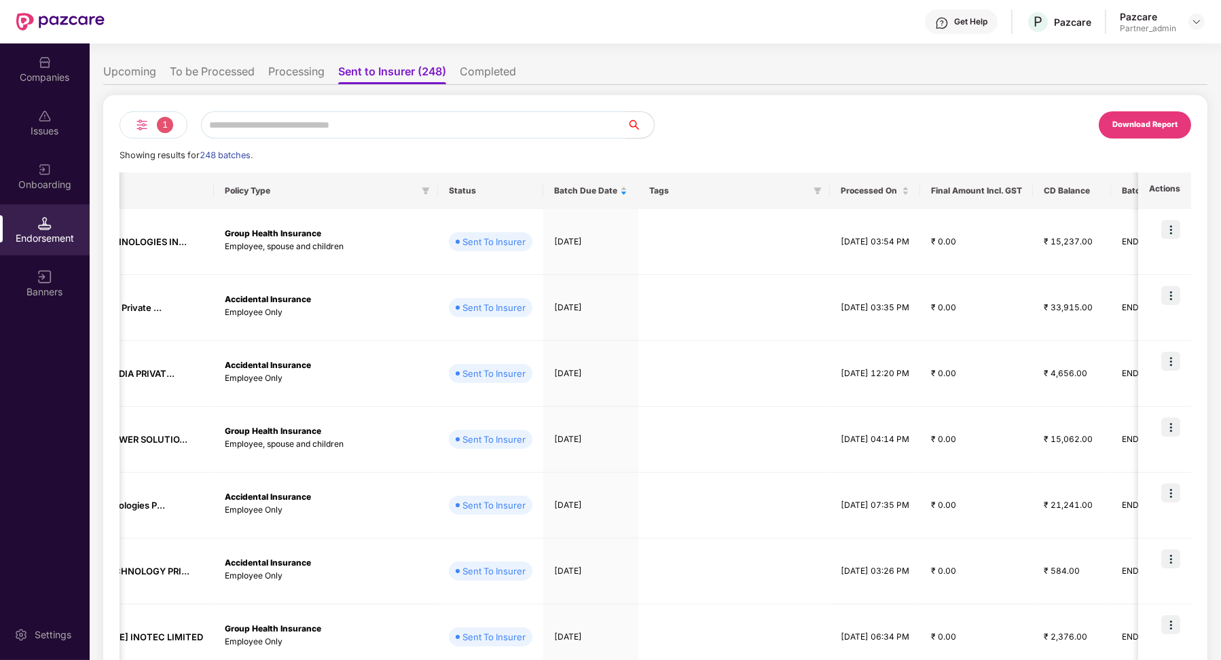
click at [230, 79] on li "To be Processed" at bounding box center [212, 75] width 85 height 20
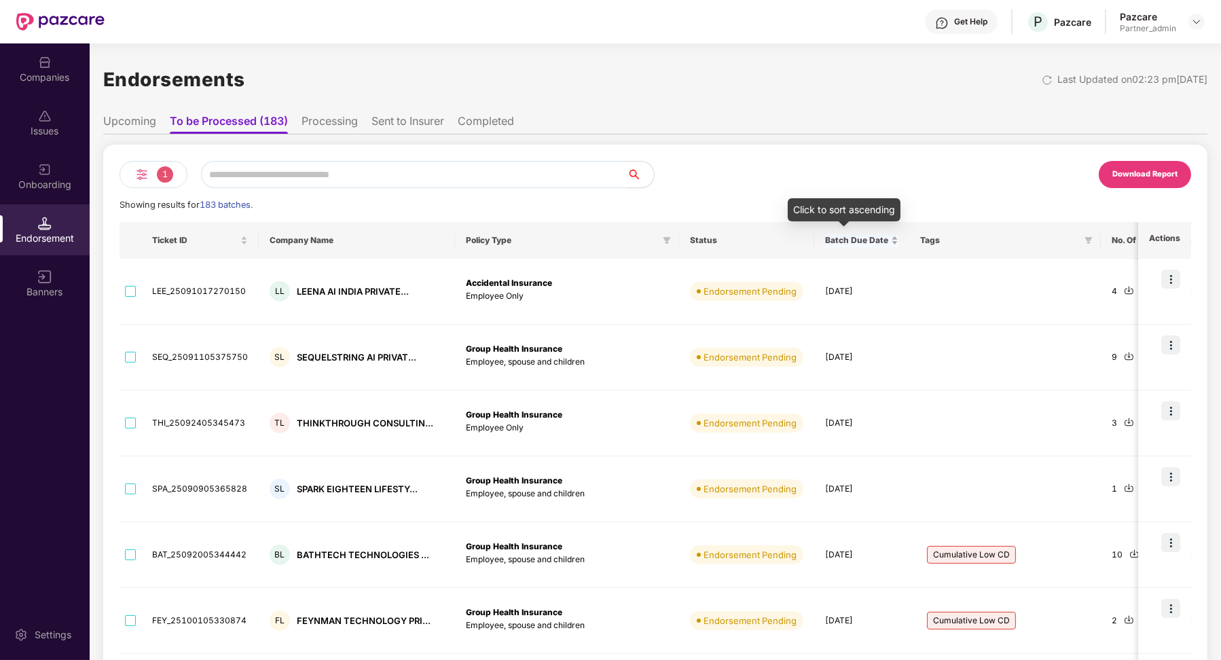
click at [876, 243] on div "Batch Due Date" at bounding box center [861, 240] width 73 height 13
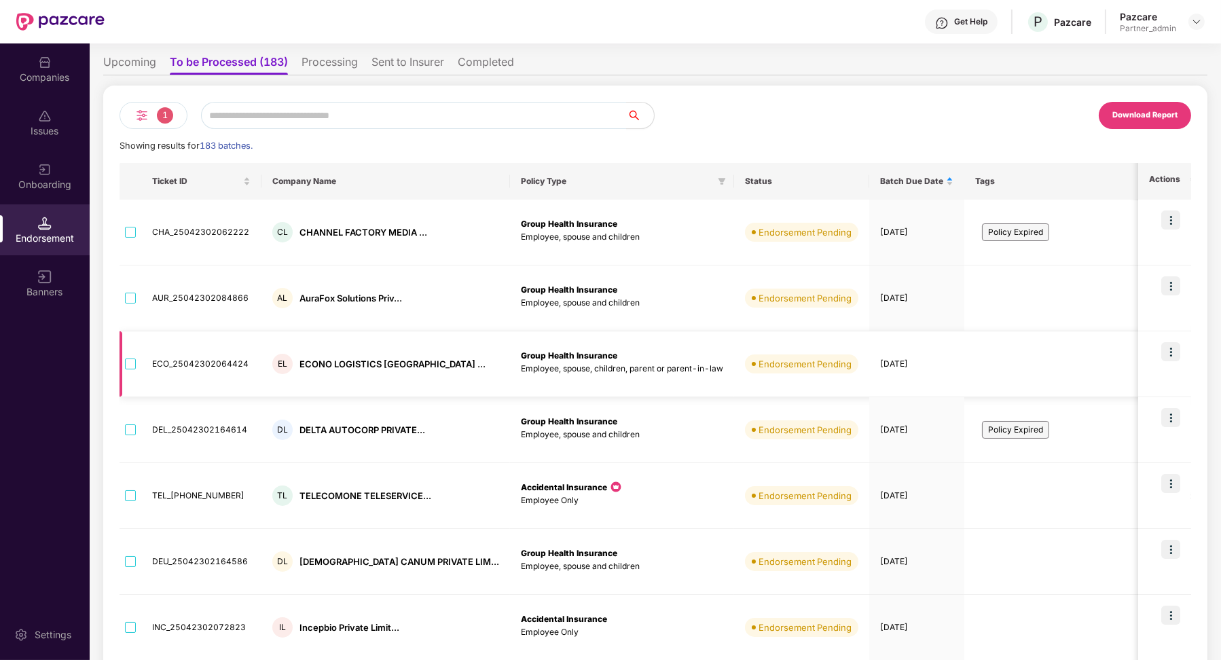
scroll to position [50, 0]
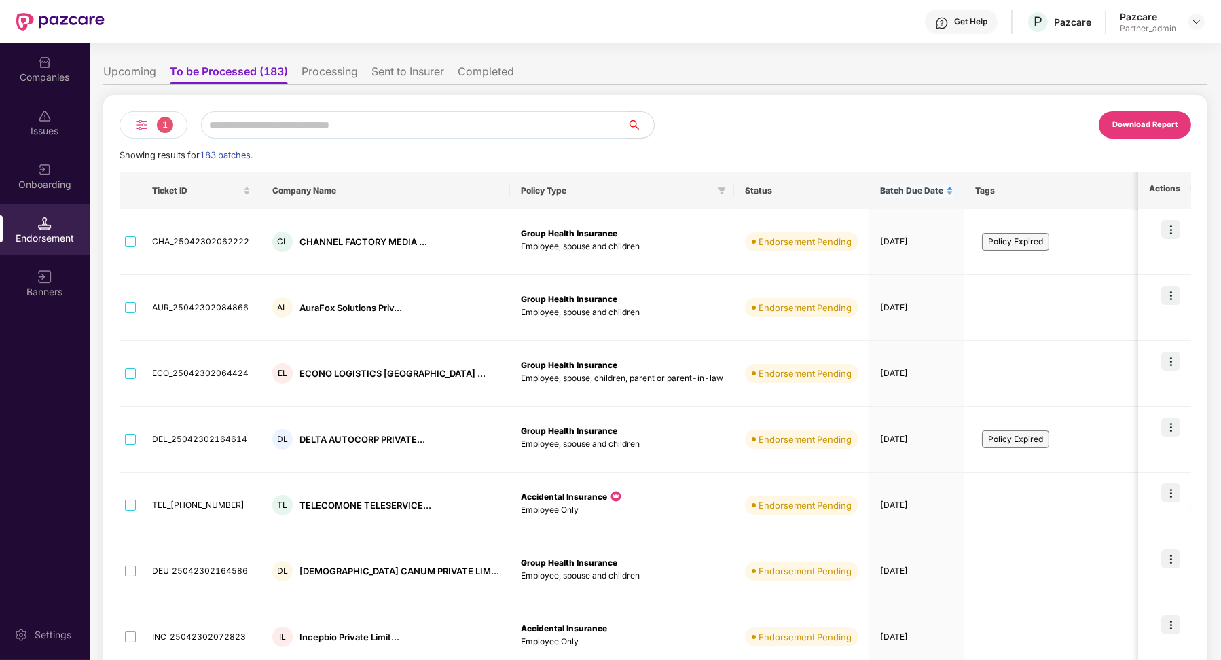
click at [880, 186] on span "Batch Due Date" at bounding box center [911, 190] width 63 height 11
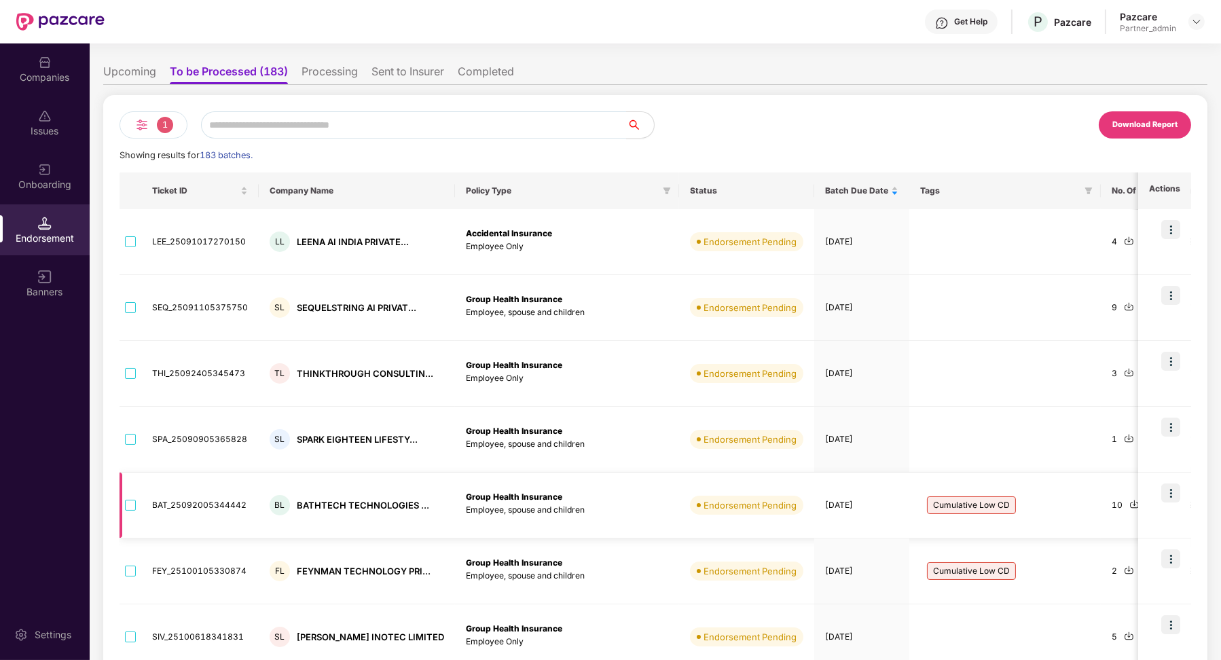
scroll to position [88, 0]
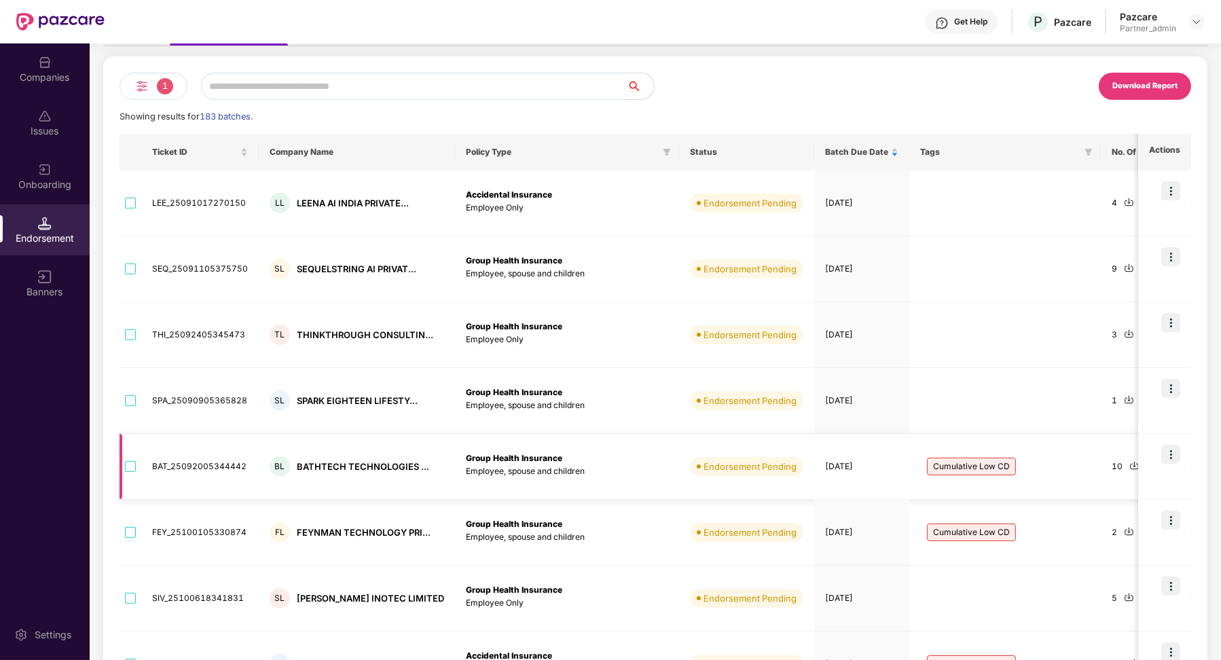
drag, startPoint x: 869, startPoint y: 468, endPoint x: 798, endPoint y: 467, distance: 71.3
click at [814, 467] on td "[DATE]" at bounding box center [861, 467] width 95 height 66
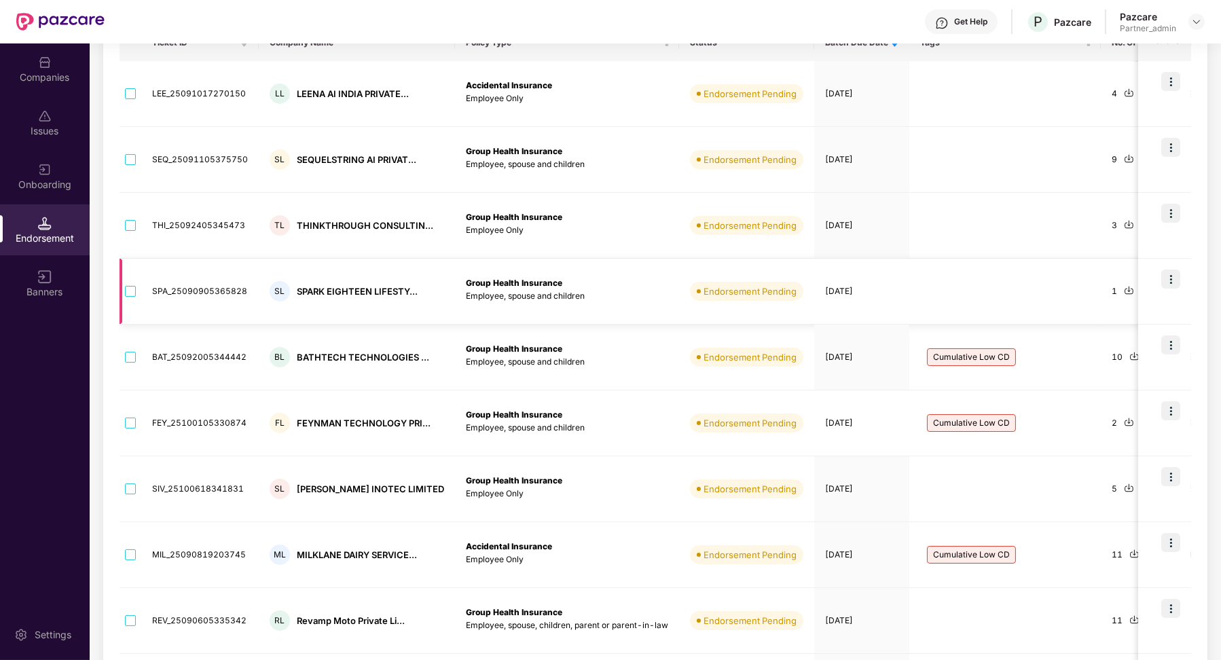
scroll to position [0, 0]
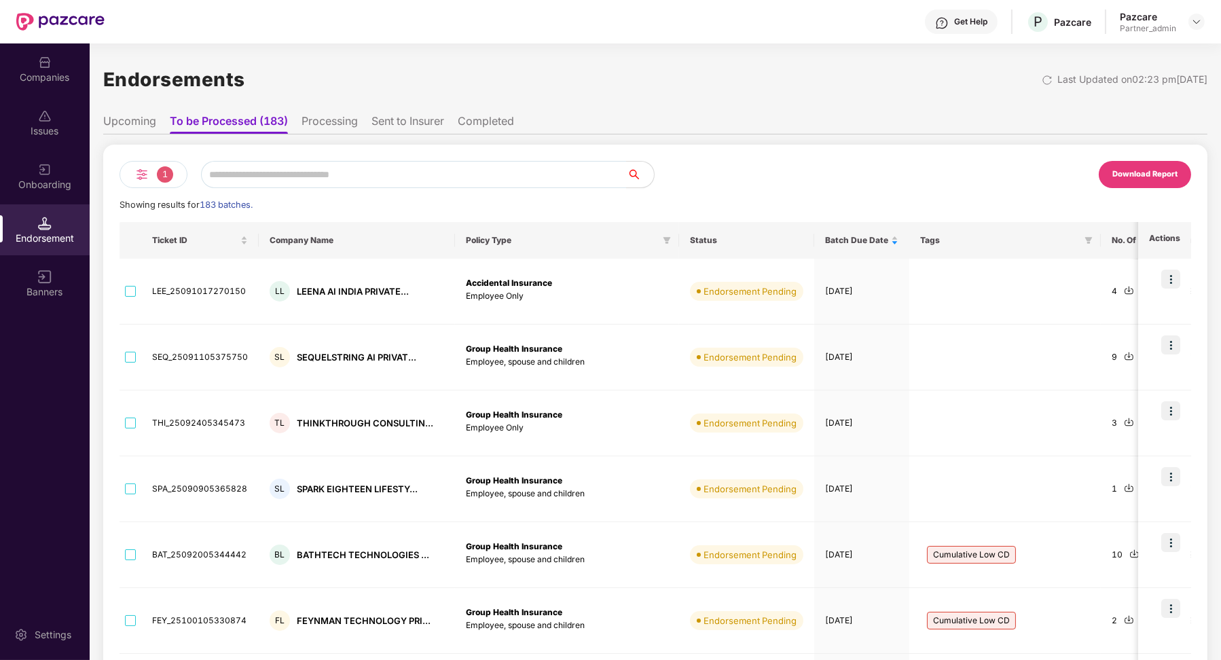
click at [164, 175] on span "1" at bounding box center [165, 174] width 16 height 16
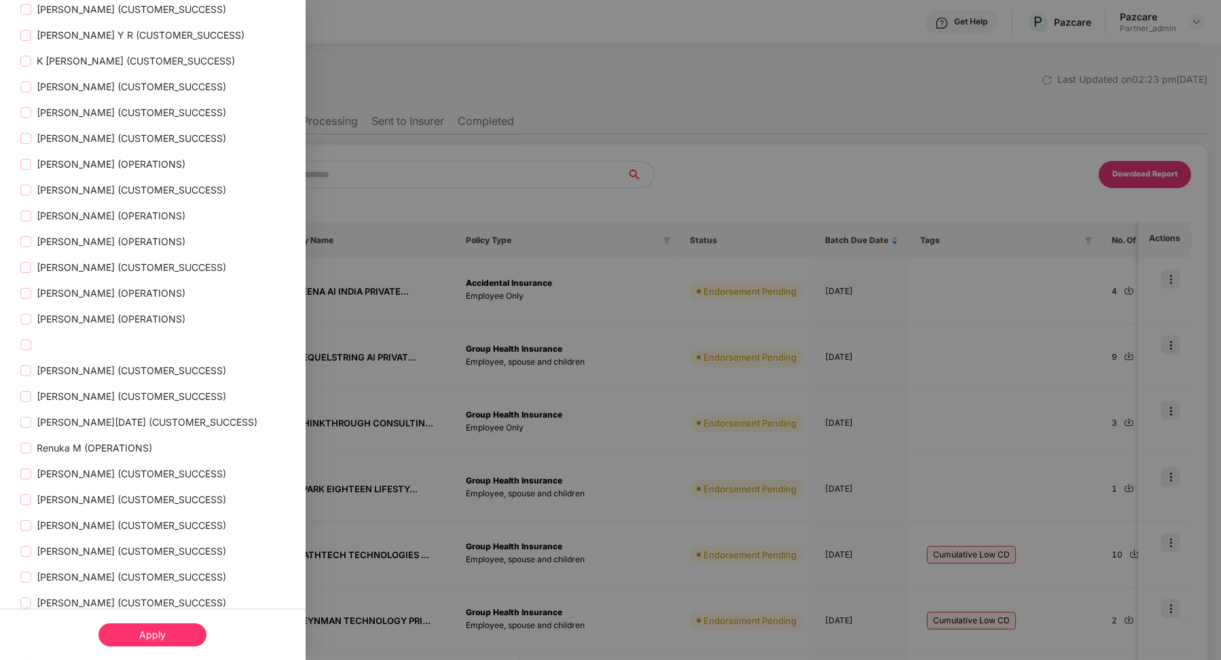
scroll to position [2098, 0]
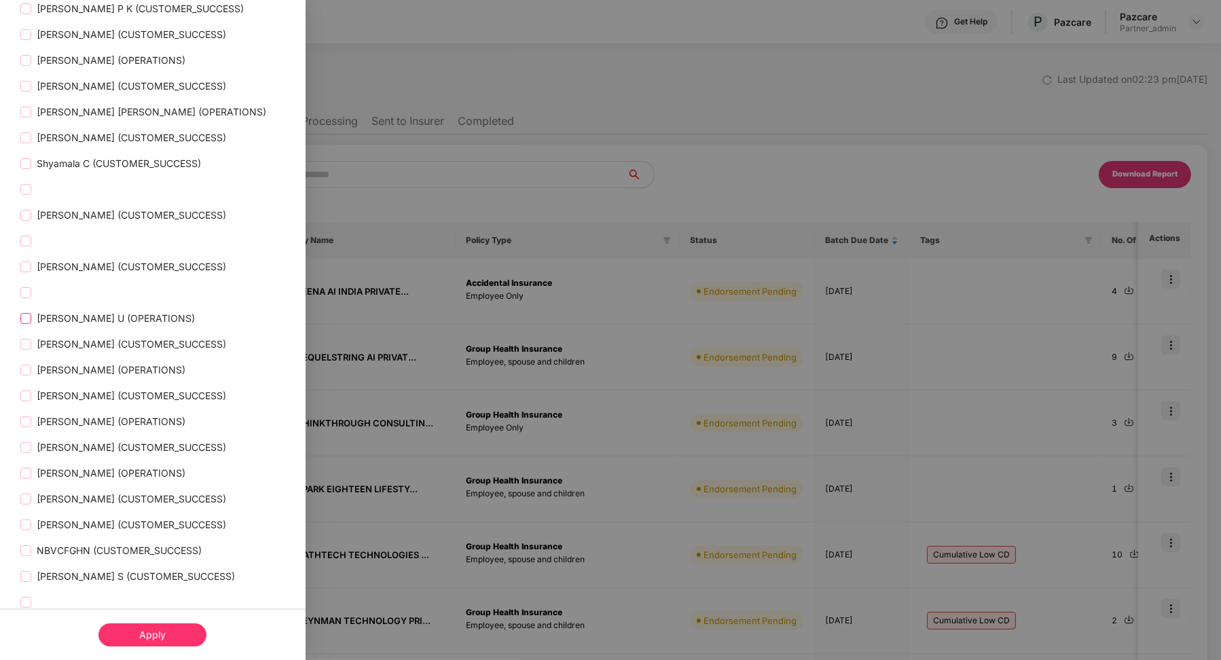
click at [24, 326] on label "[PERSON_NAME] U (OPERATIONS)" at bounding box center [110, 318] width 180 height 15
click at [136, 640] on div "Apply" at bounding box center [152, 634] width 108 height 23
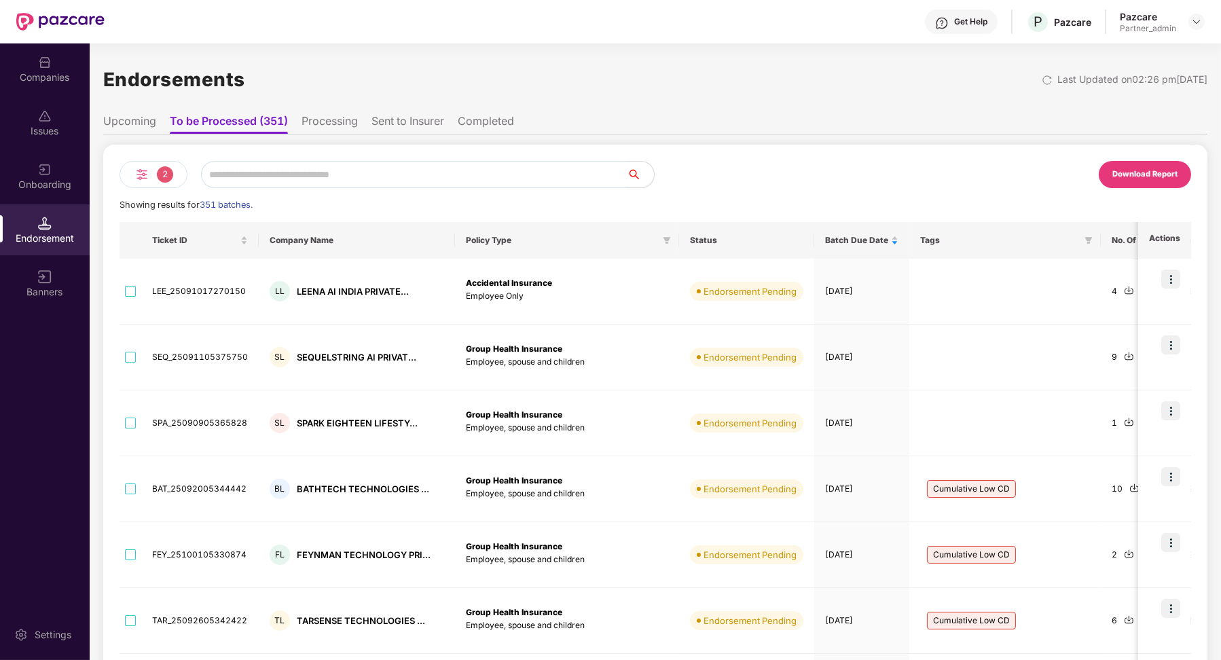
click at [149, 172] on img at bounding box center [142, 174] width 16 height 16
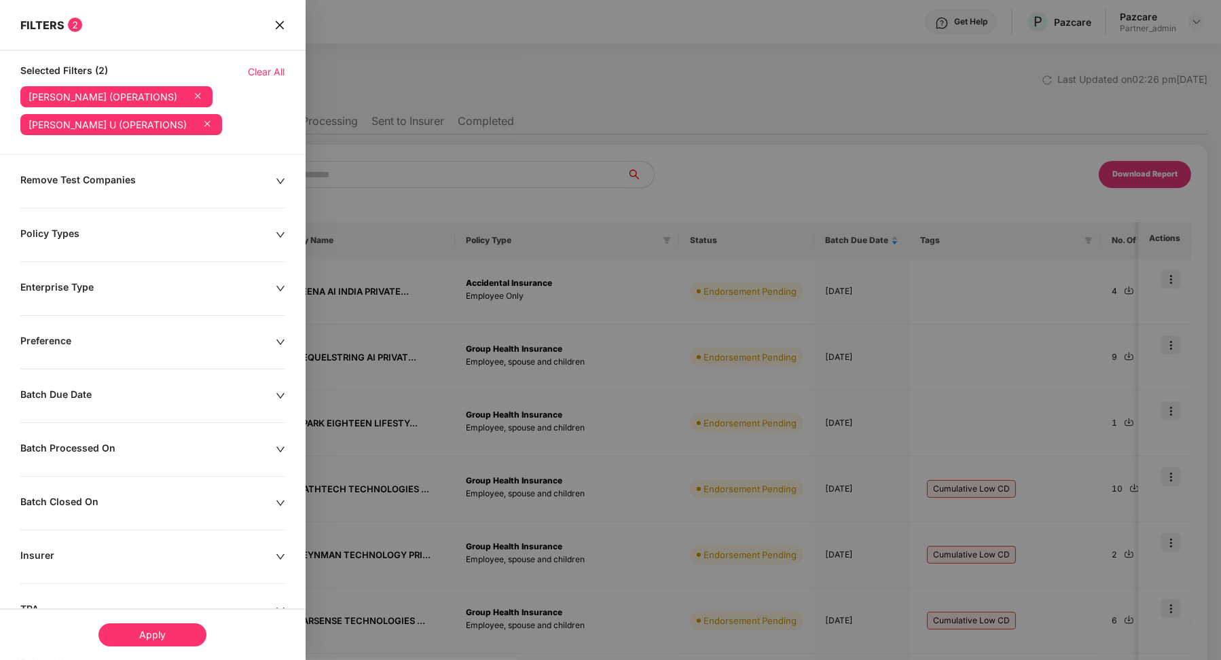
click at [204, 98] on icon at bounding box center [198, 96] width 14 height 14
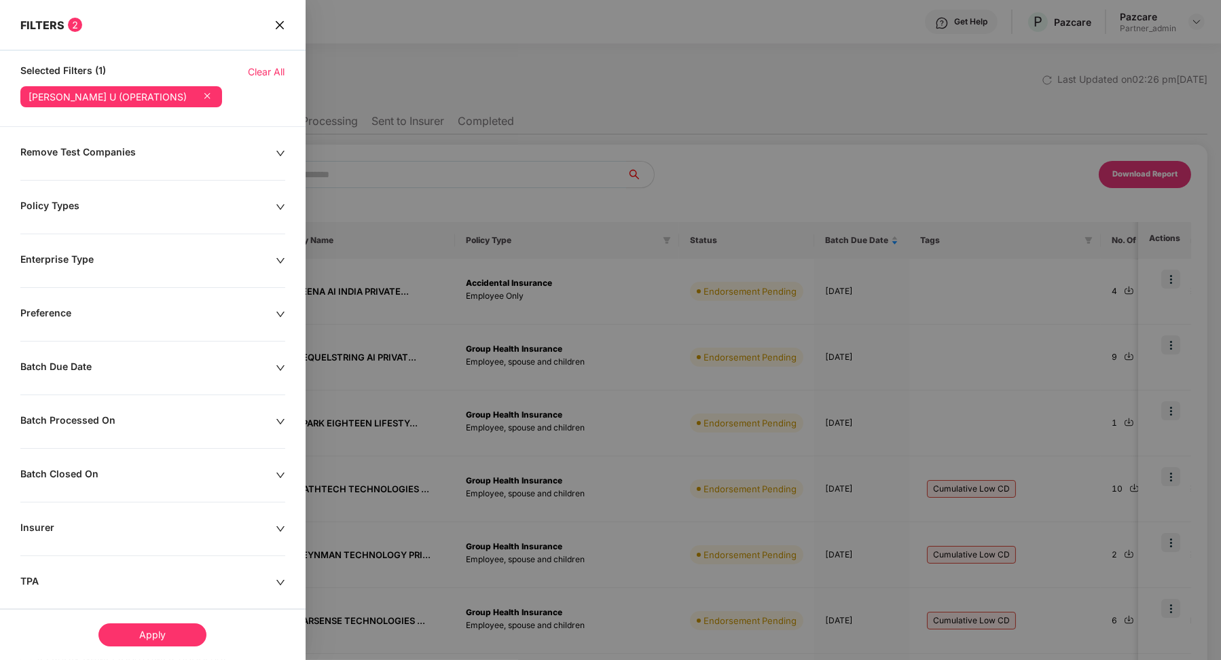
click at [123, 640] on div "Apply" at bounding box center [152, 634] width 108 height 23
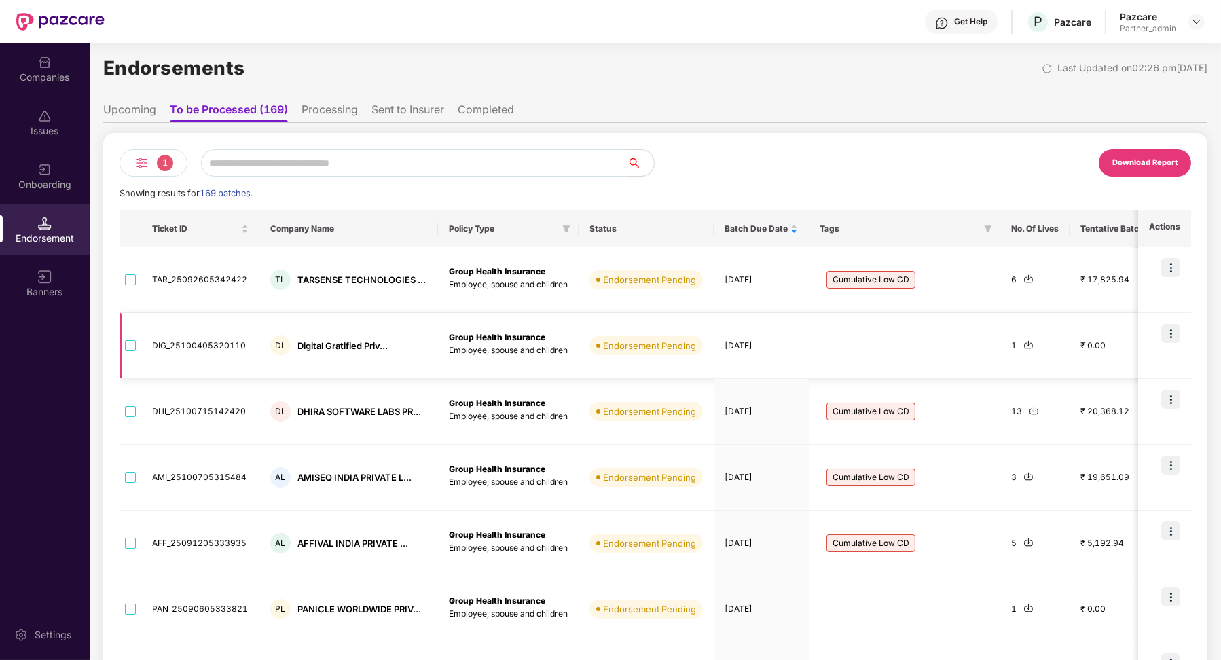
scroll to position [0, 0]
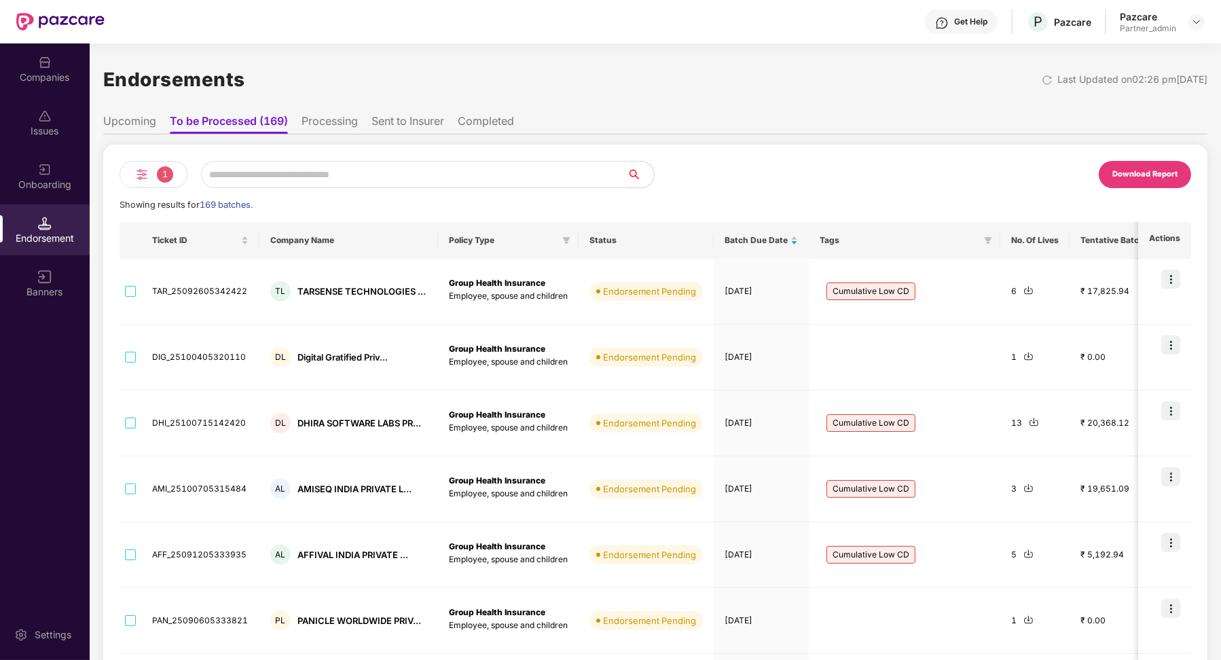
click at [394, 122] on li "Sent to Insurer" at bounding box center [407, 124] width 73 height 20
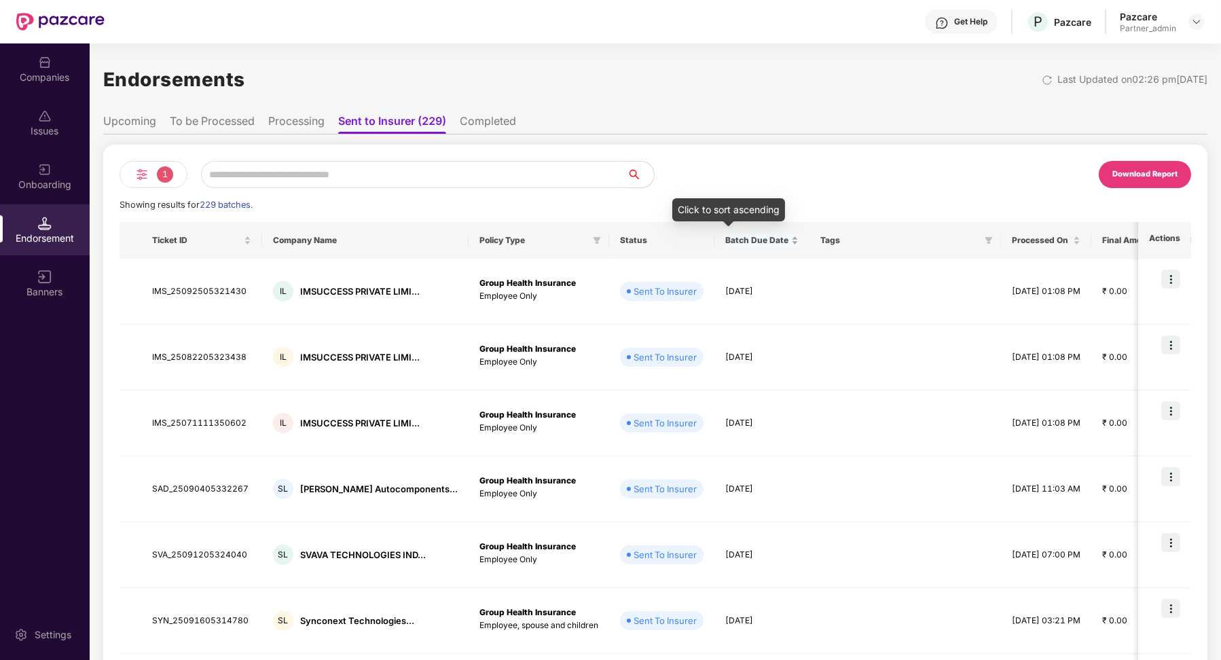
click at [765, 246] on div "Batch Due Date" at bounding box center [761, 240] width 73 height 13
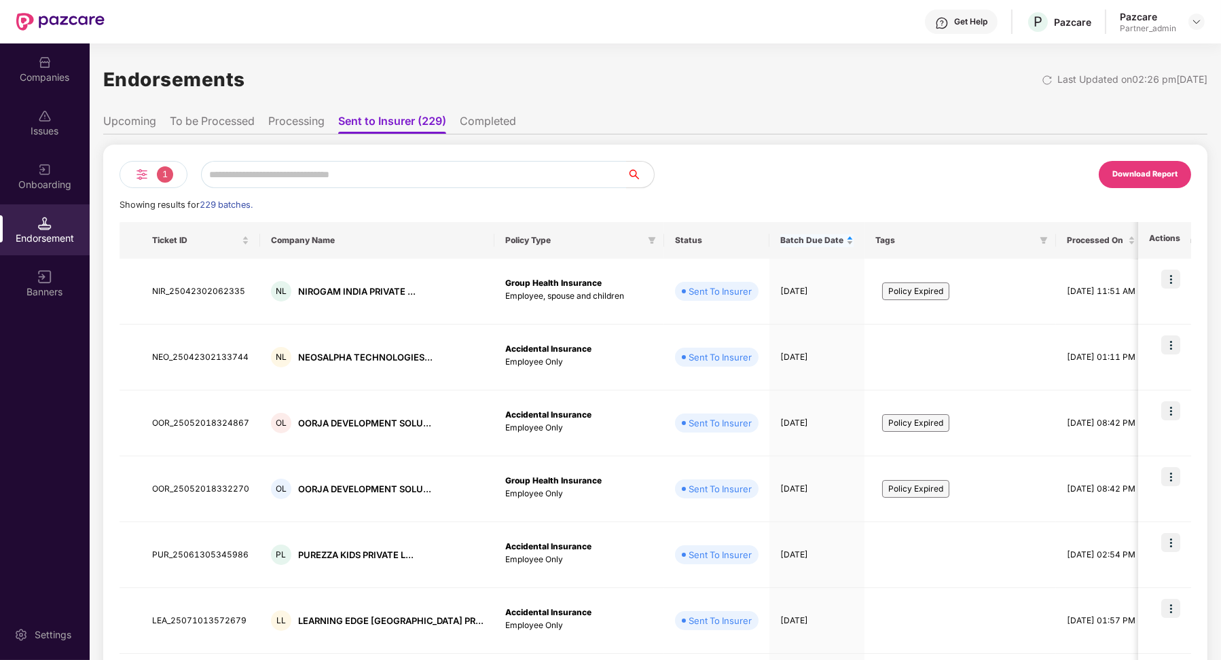
click at [788, 247] on div "Batch Due Date" at bounding box center [816, 240] width 73 height 13
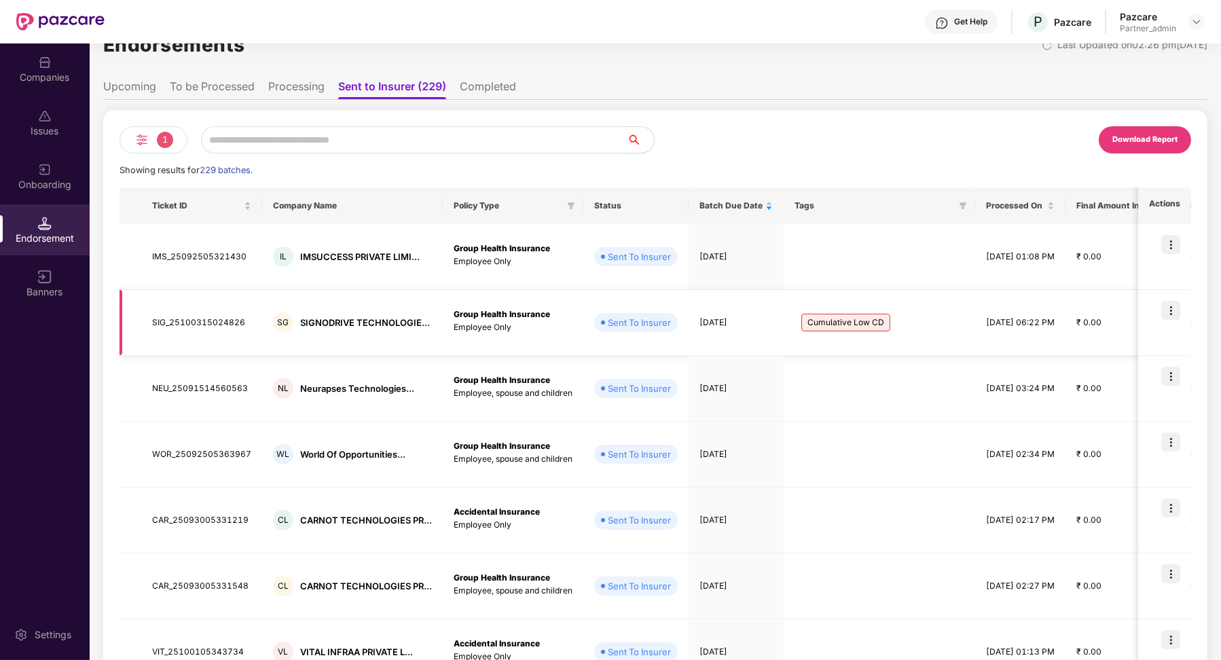
scroll to position [43, 0]
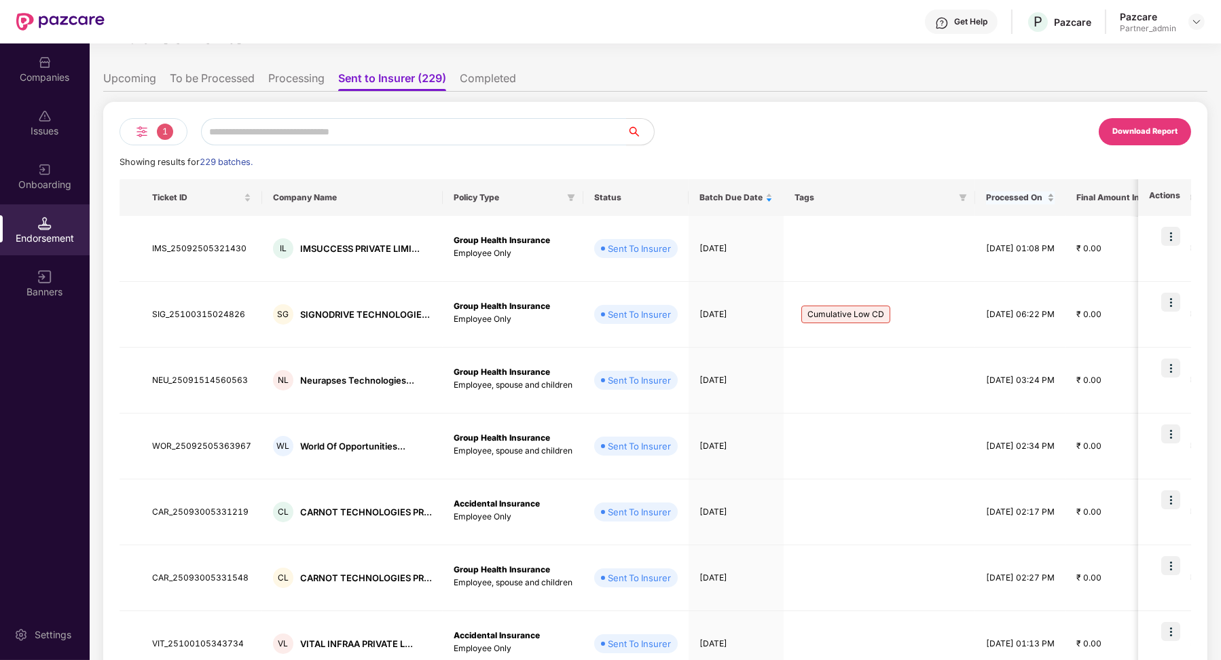
click at [1044, 194] on span "Processed On" at bounding box center [1015, 197] width 58 height 11
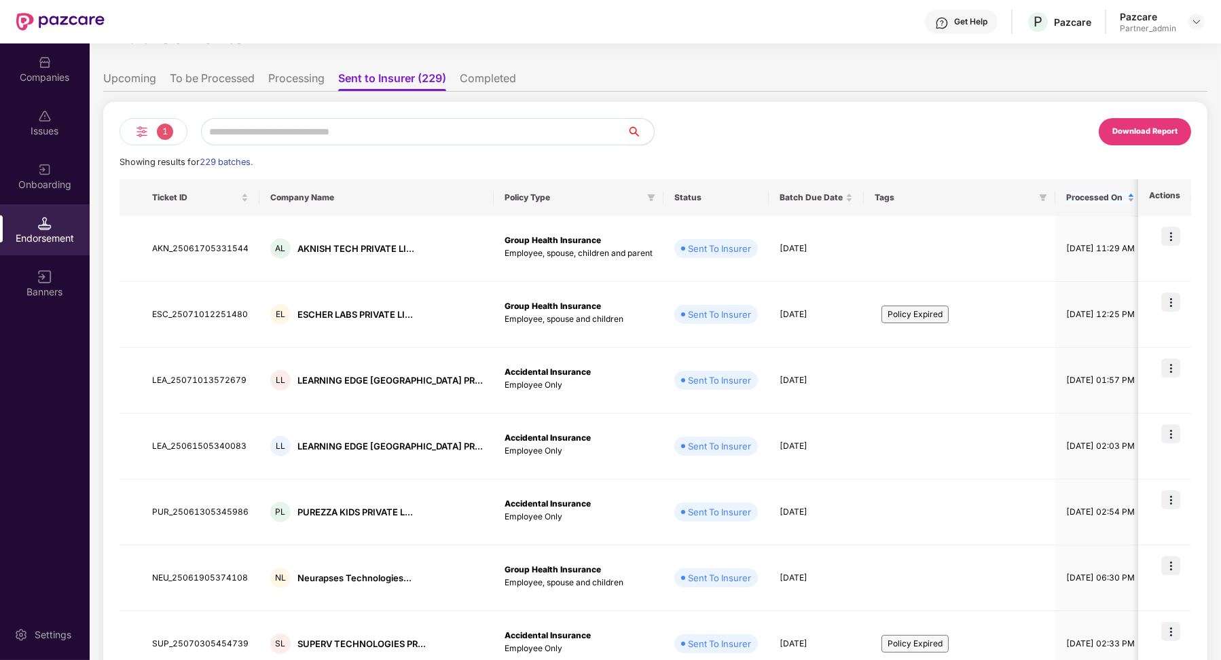
click at [1066, 194] on span "Processed On" at bounding box center [1095, 197] width 58 height 11
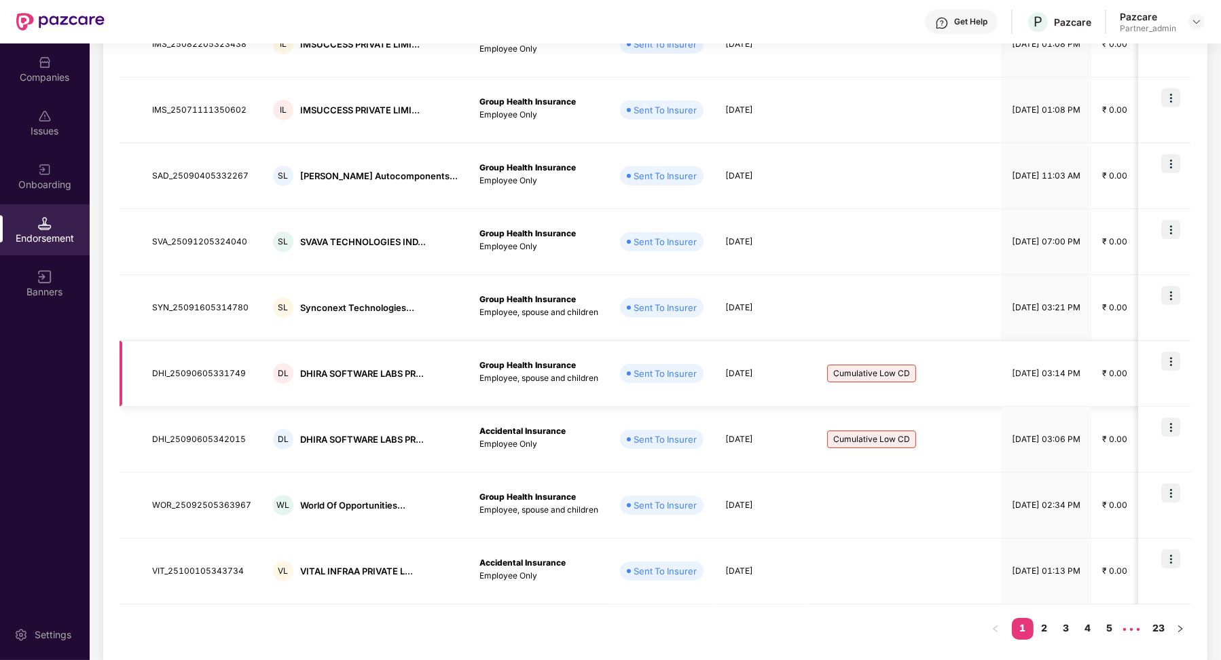
scroll to position [316, 0]
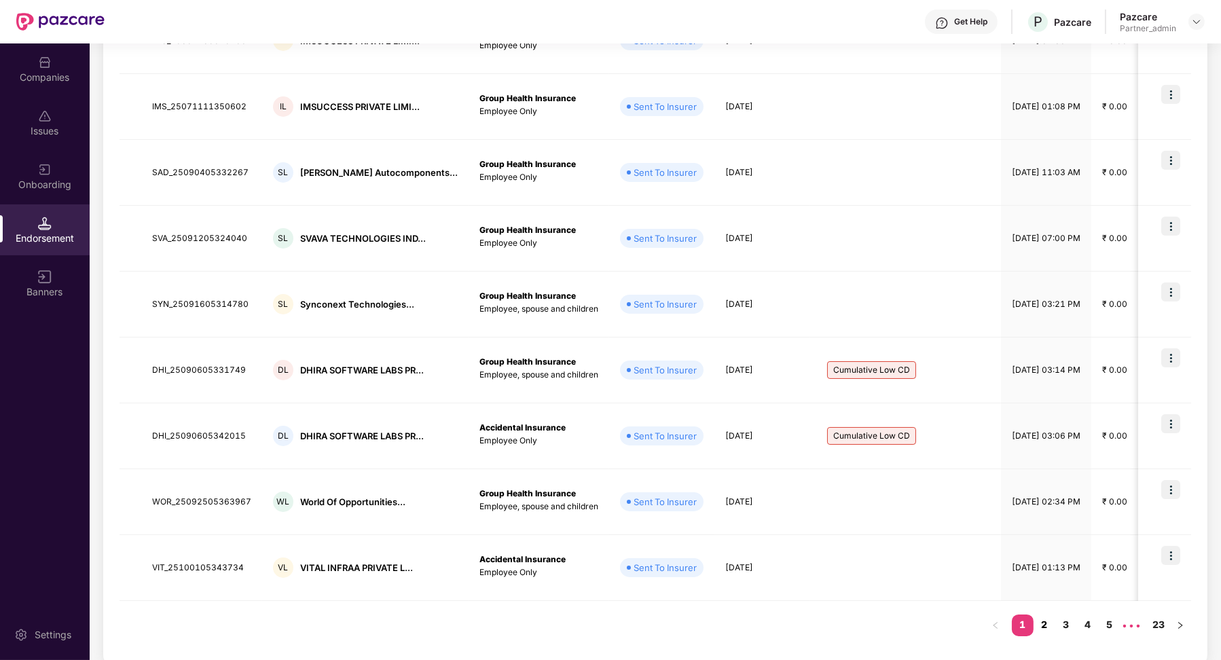
click at [1048, 625] on link "2" at bounding box center [1044, 624] width 22 height 20
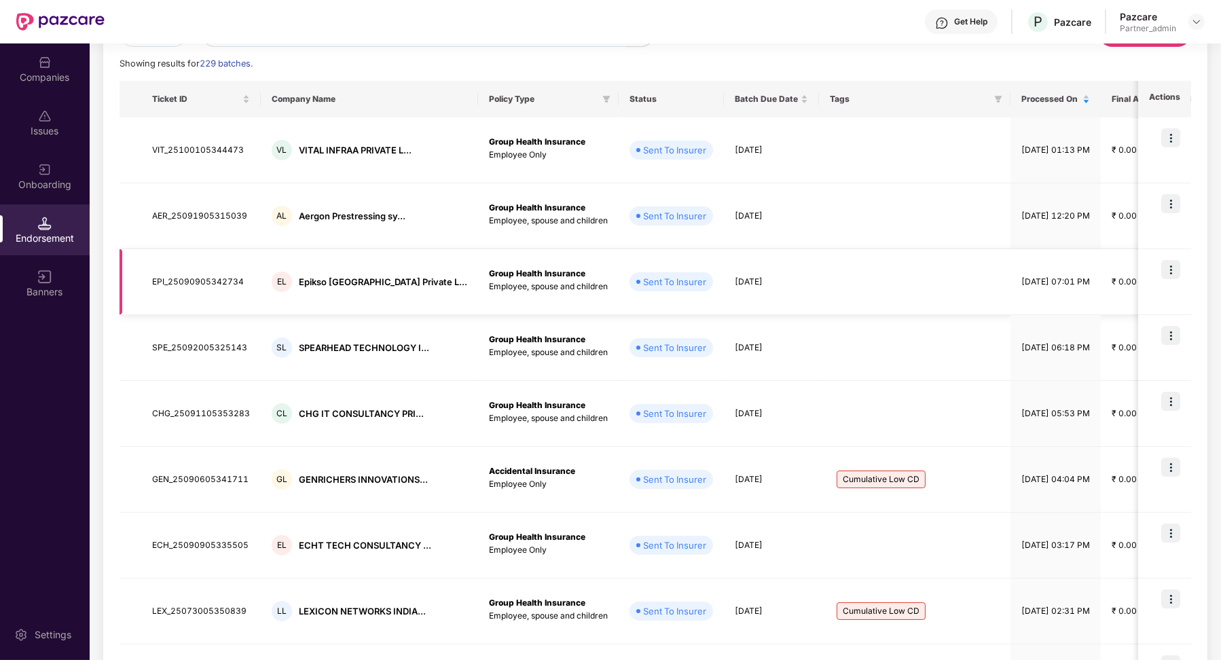
scroll to position [319, 0]
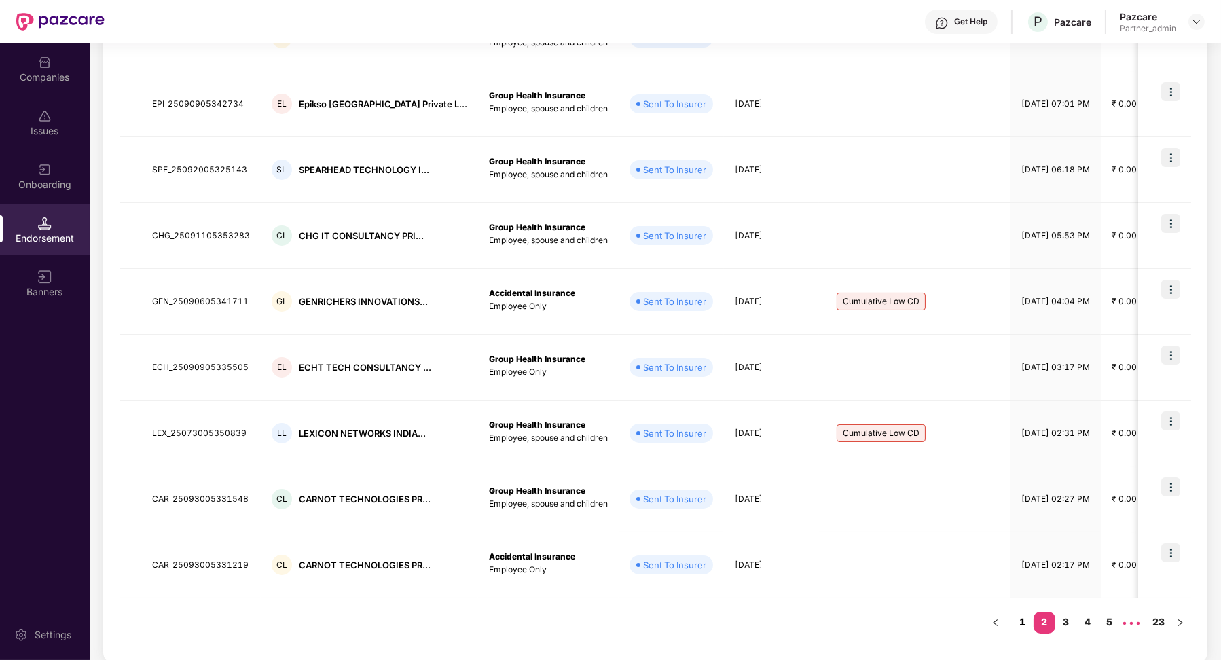
click at [1026, 621] on link "1" at bounding box center [1023, 622] width 22 height 20
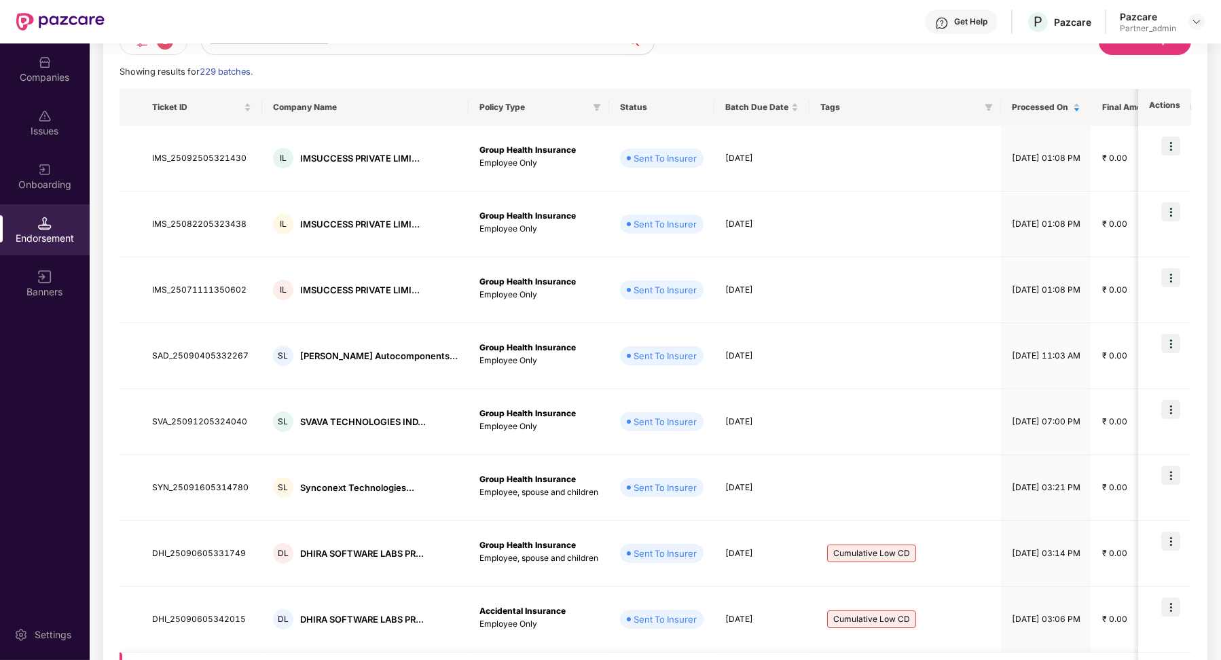
scroll to position [0, 0]
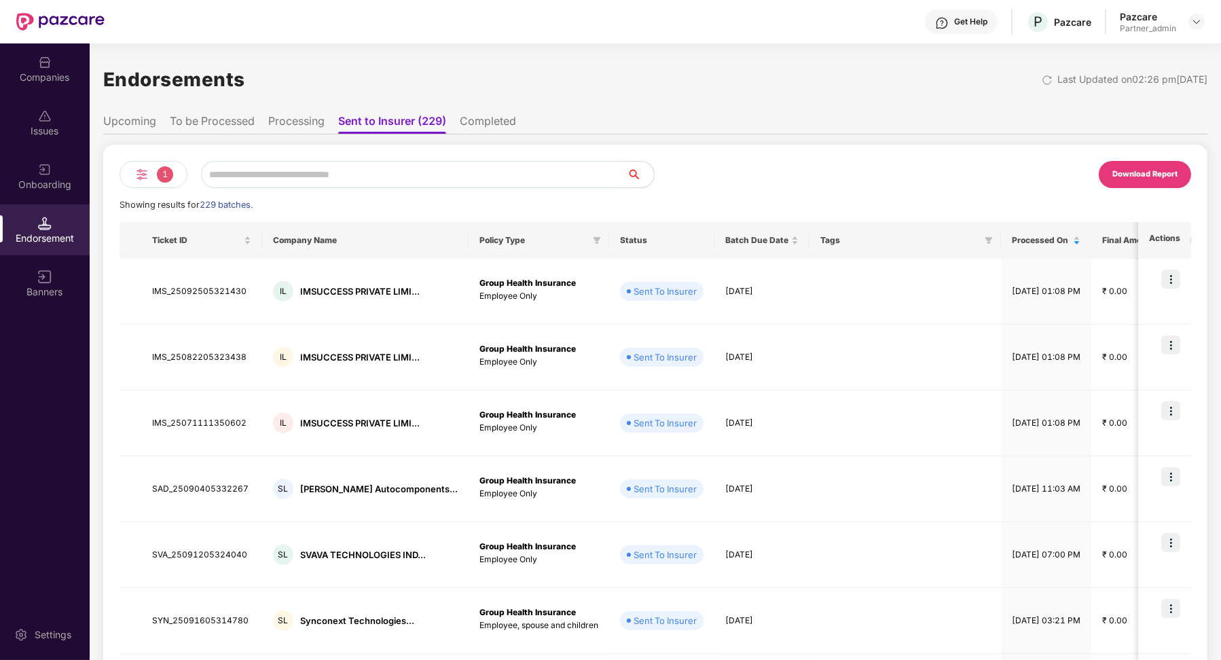
click at [494, 125] on li "Completed" at bounding box center [488, 124] width 56 height 20
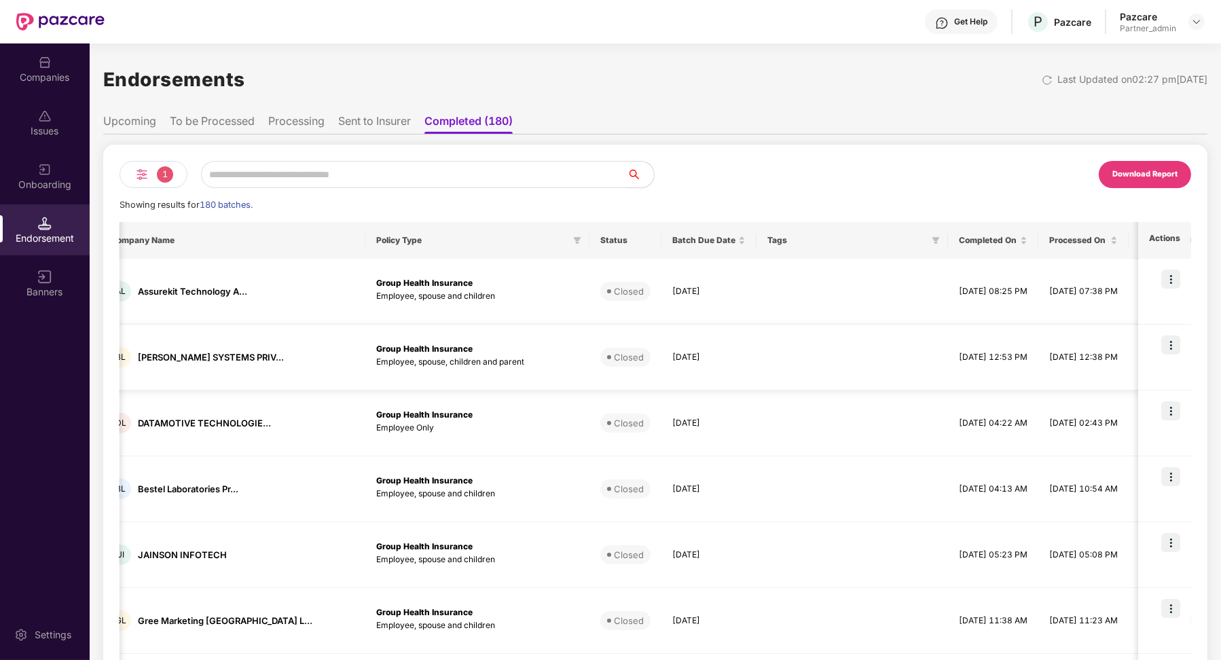
scroll to position [0, 181]
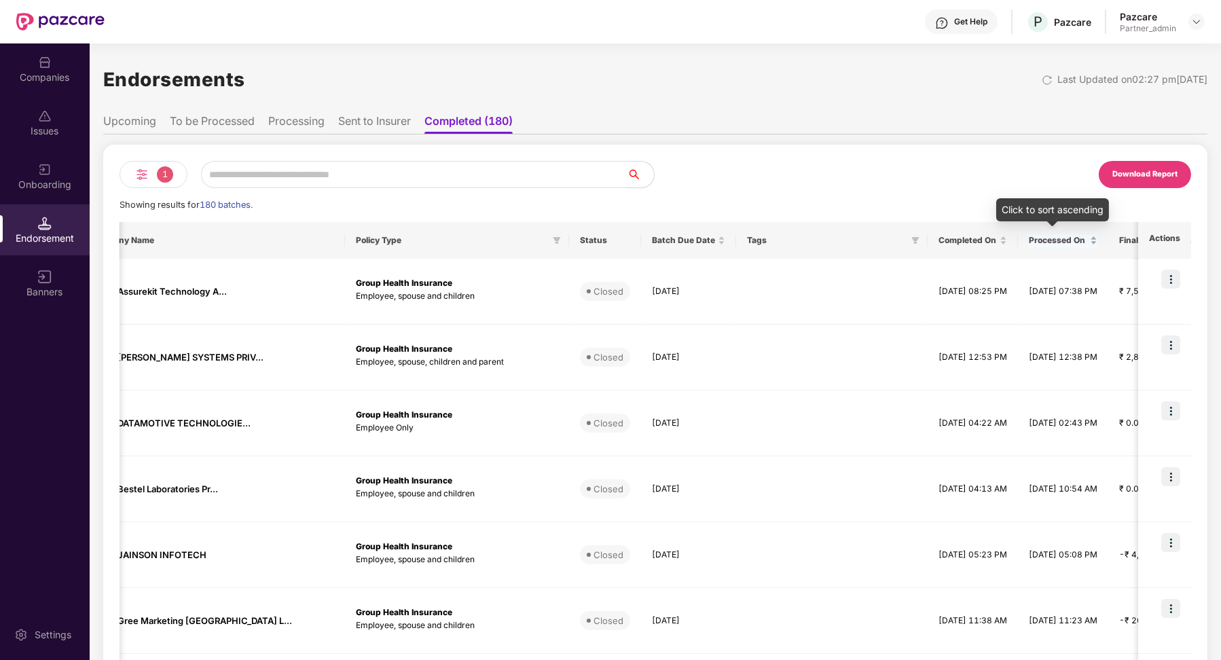
click at [1029, 246] on div "Processed On" at bounding box center [1063, 240] width 69 height 13
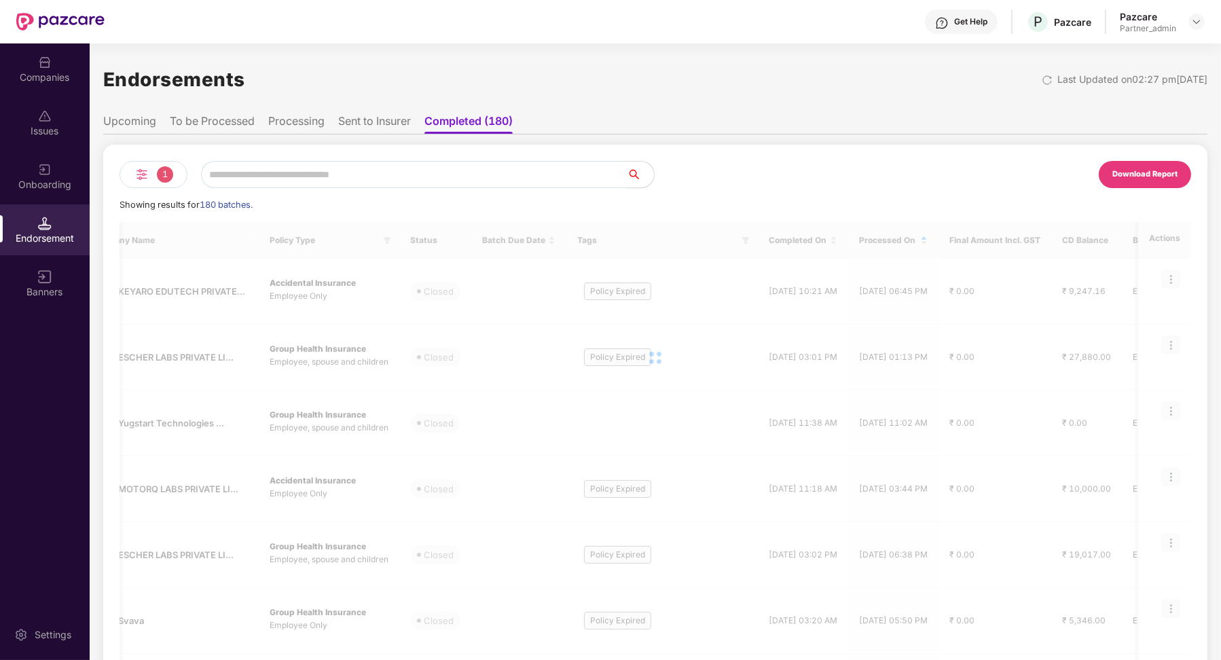
scroll to position [0, 1]
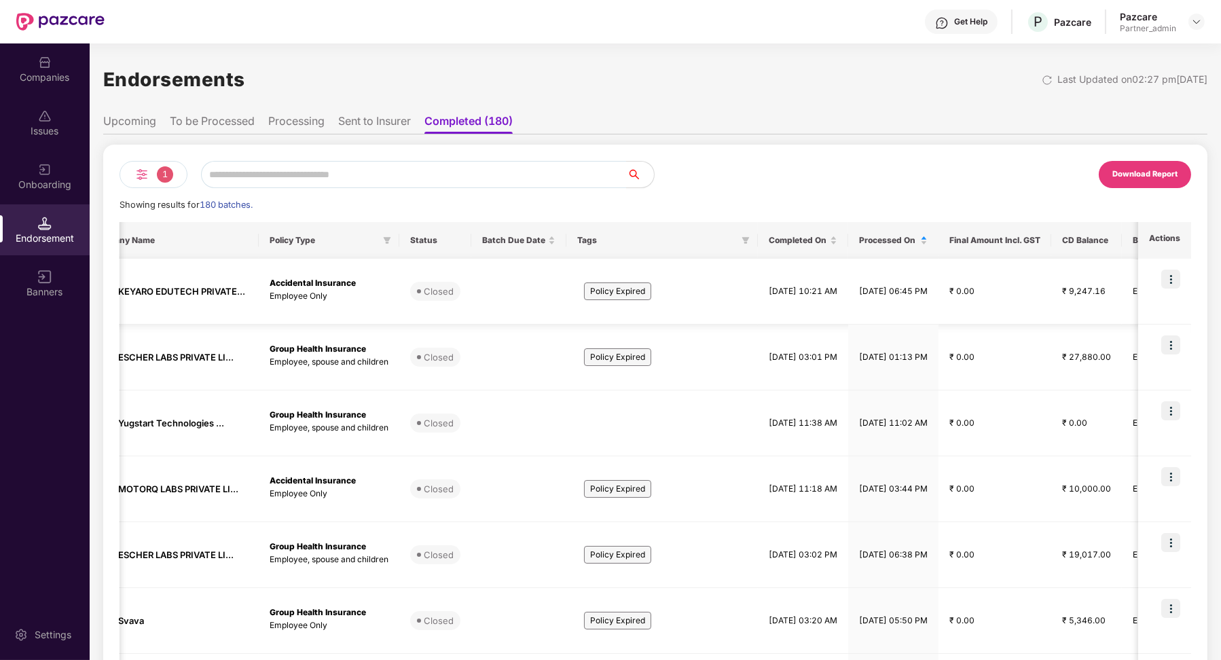
click at [938, 262] on td "[DATE] 06:45 PM" at bounding box center [893, 292] width 90 height 66
click at [927, 247] on div "Processed On" at bounding box center [893, 240] width 69 height 13
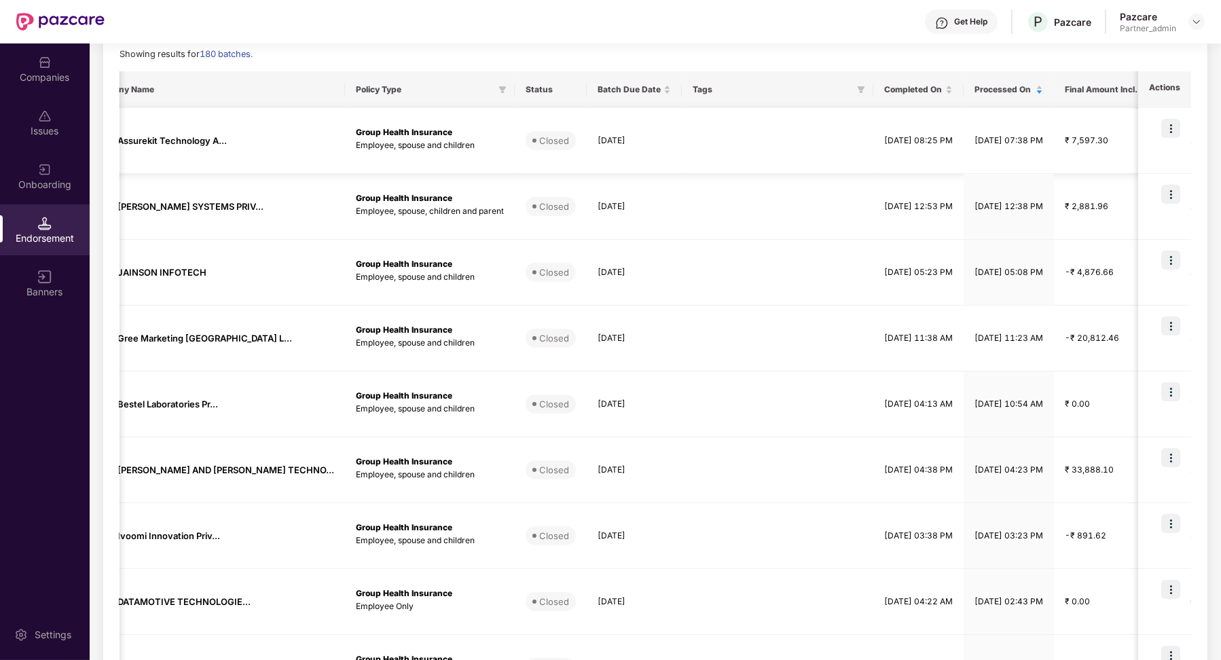
scroll to position [319, 0]
